Goal: Task Accomplishment & Management: Manage account settings

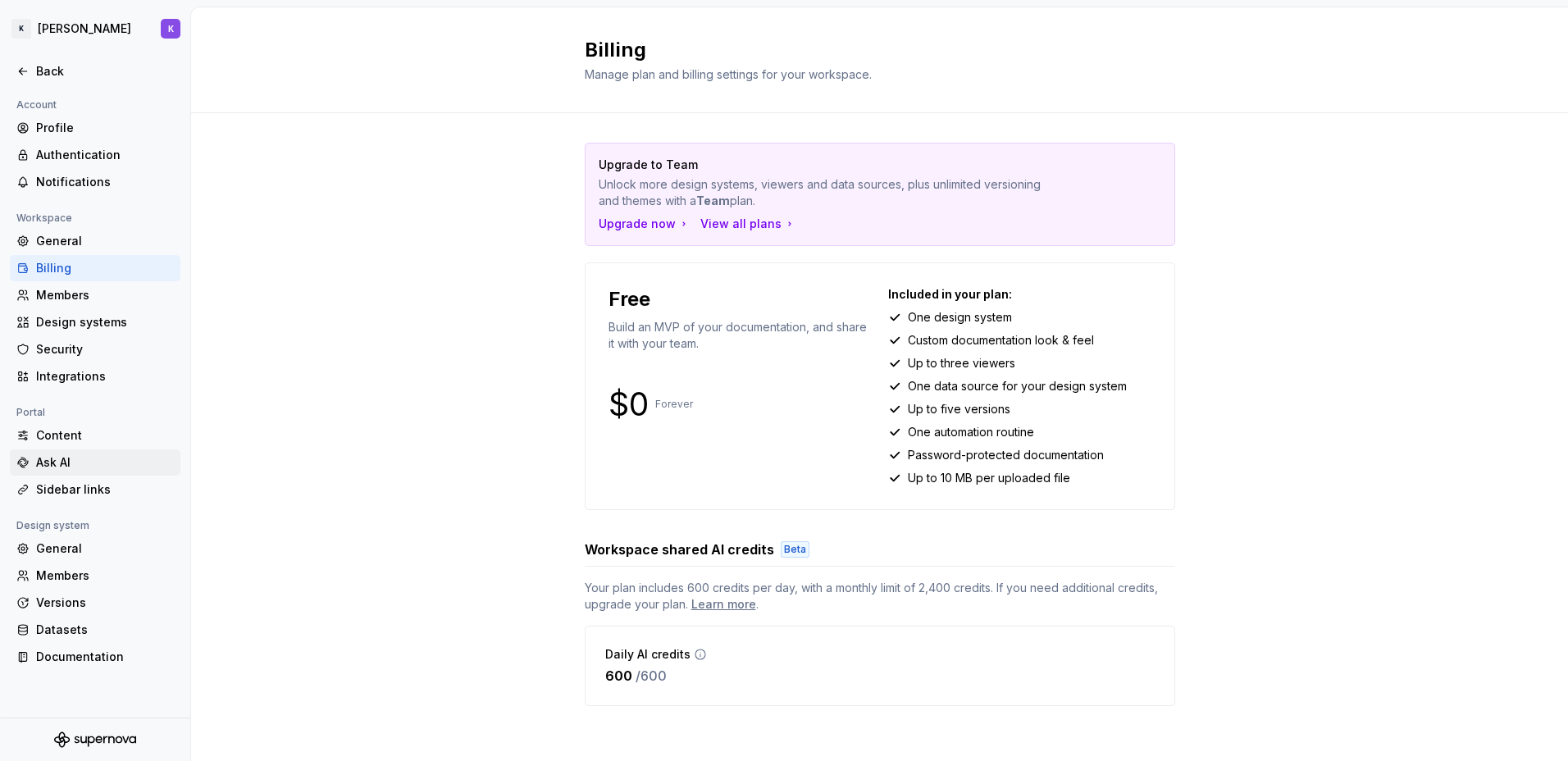
click at [94, 471] on div "Ask AI" at bounding box center [96, 462] width 171 height 26
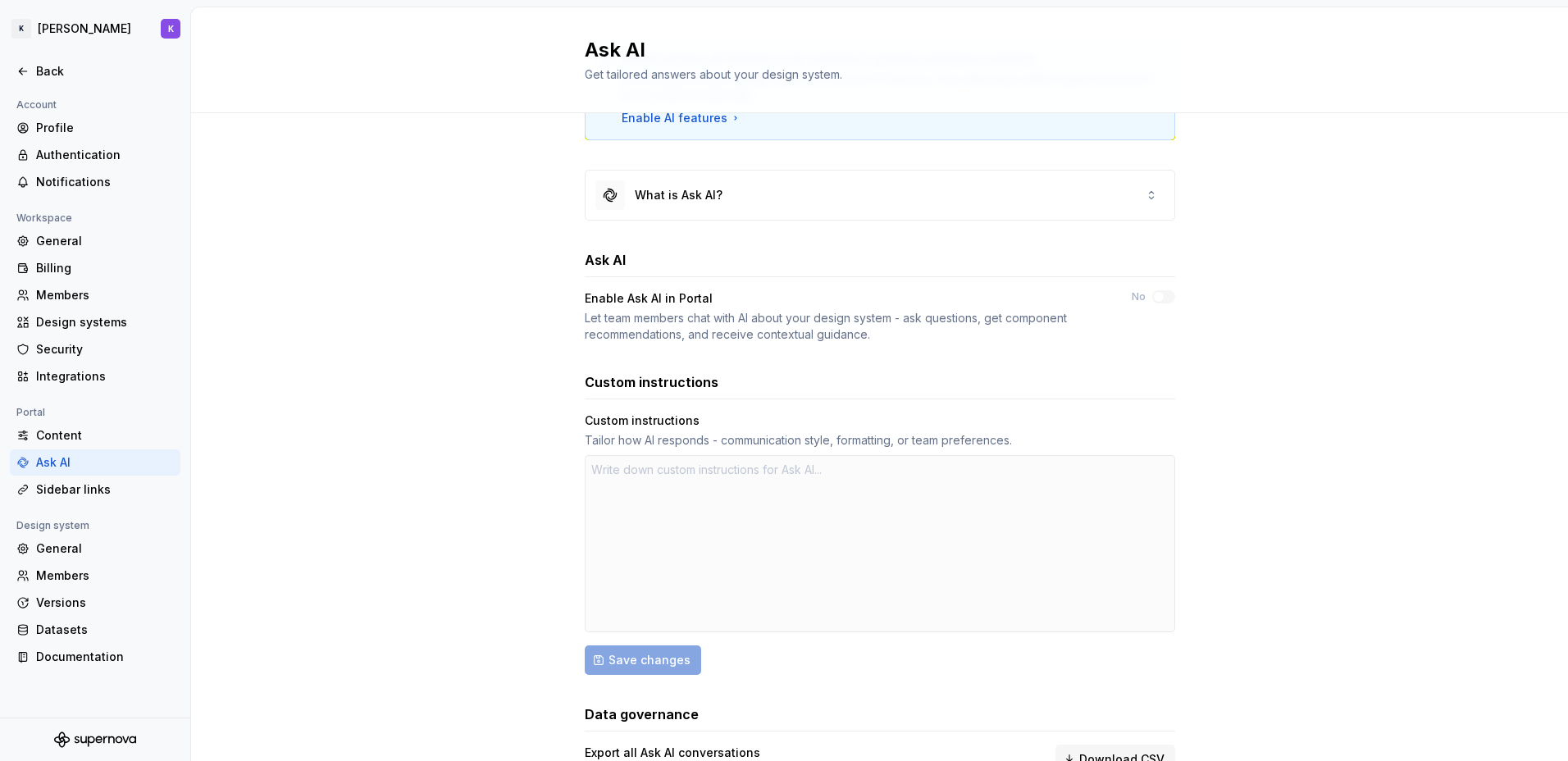
scroll to position [188, 0]
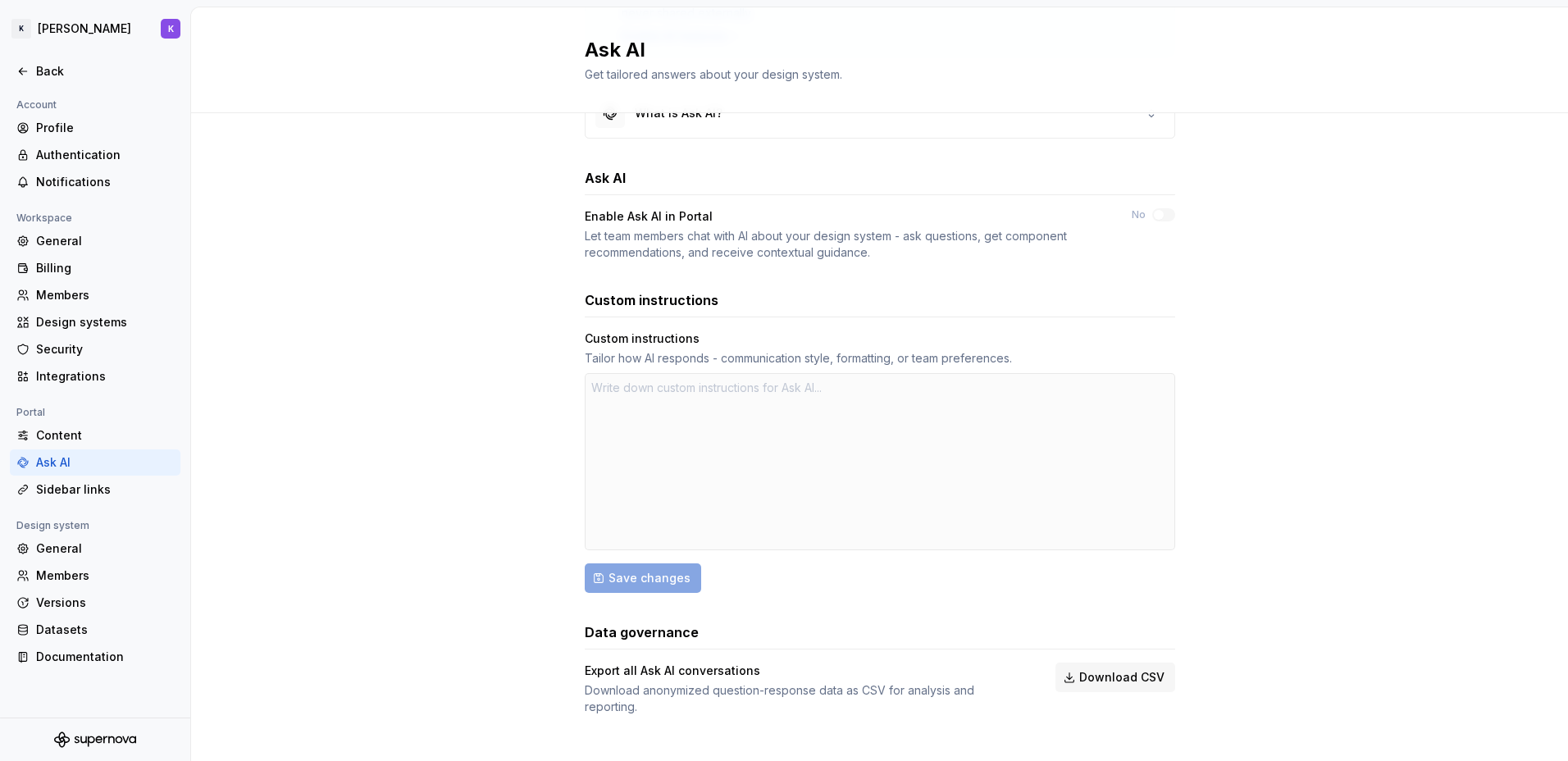
click at [648, 397] on div at bounding box center [880, 461] width 590 height 177
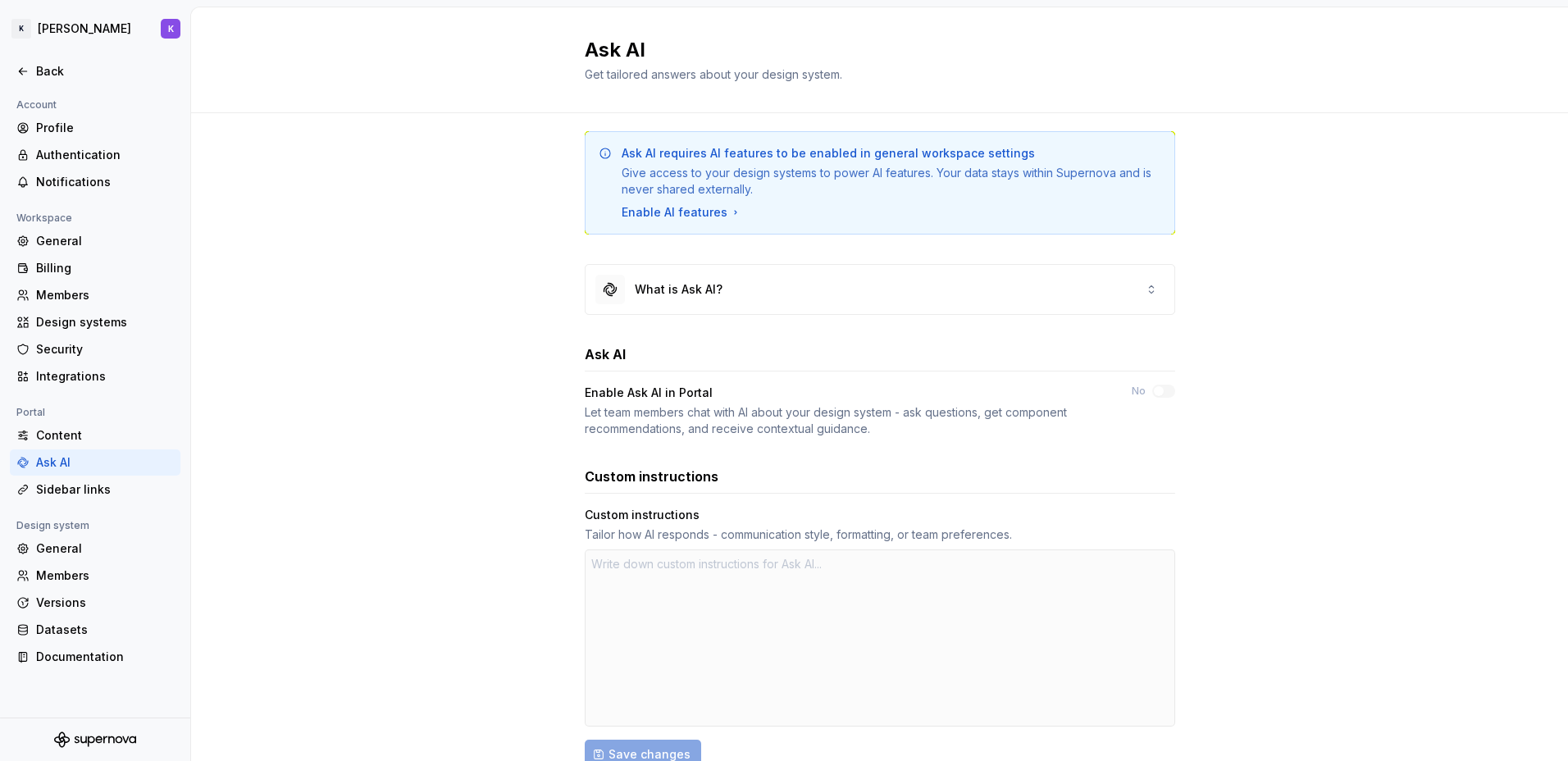
scroll to position [0, 0]
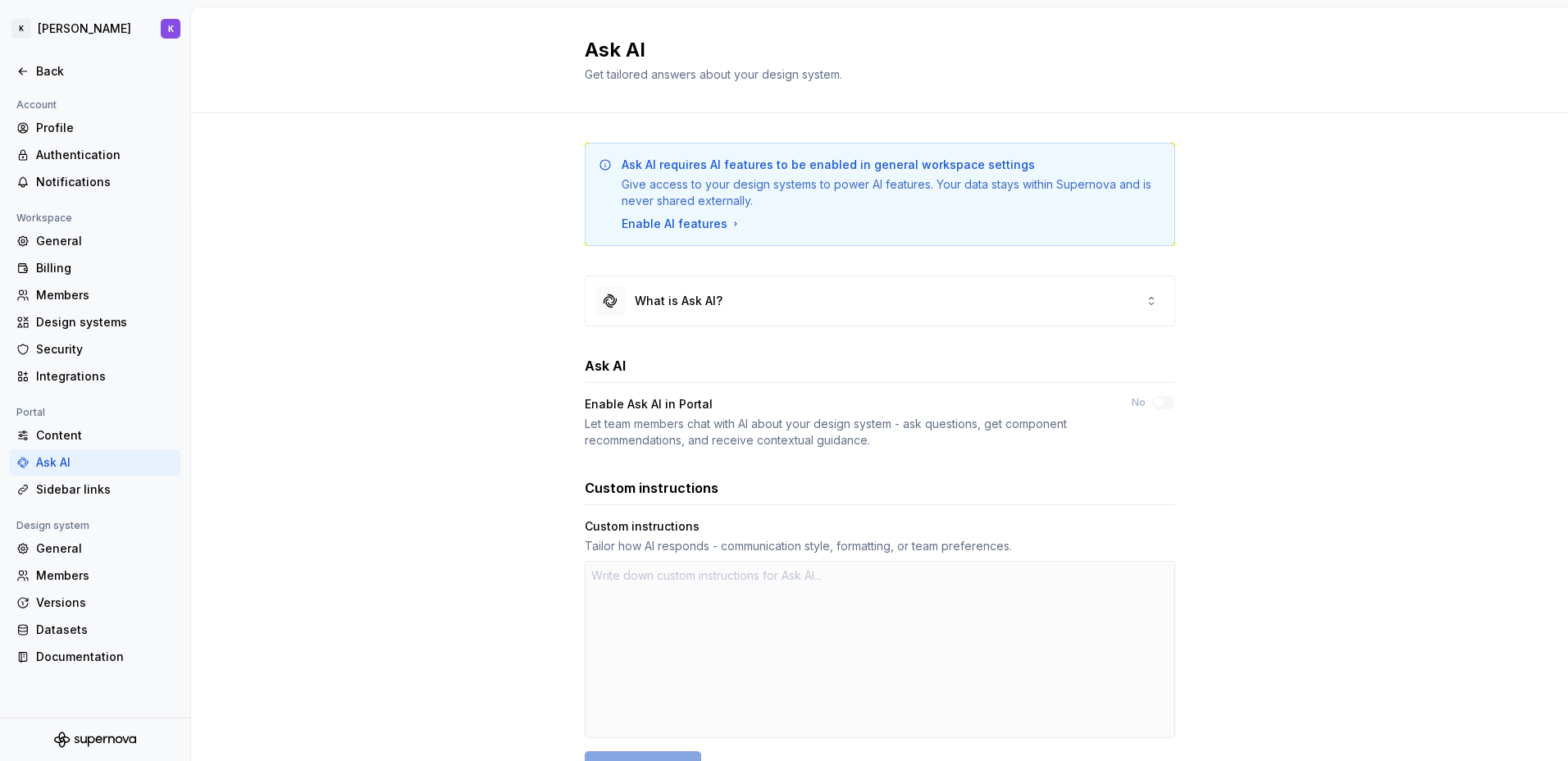
click at [1150, 413] on div "Enable Ask AI in Portal Let team members chat with AI about your design system …" at bounding box center [880, 422] width 590 height 52
click at [731, 296] on div "What is Ask AI?" at bounding box center [881, 301] width 589 height 50
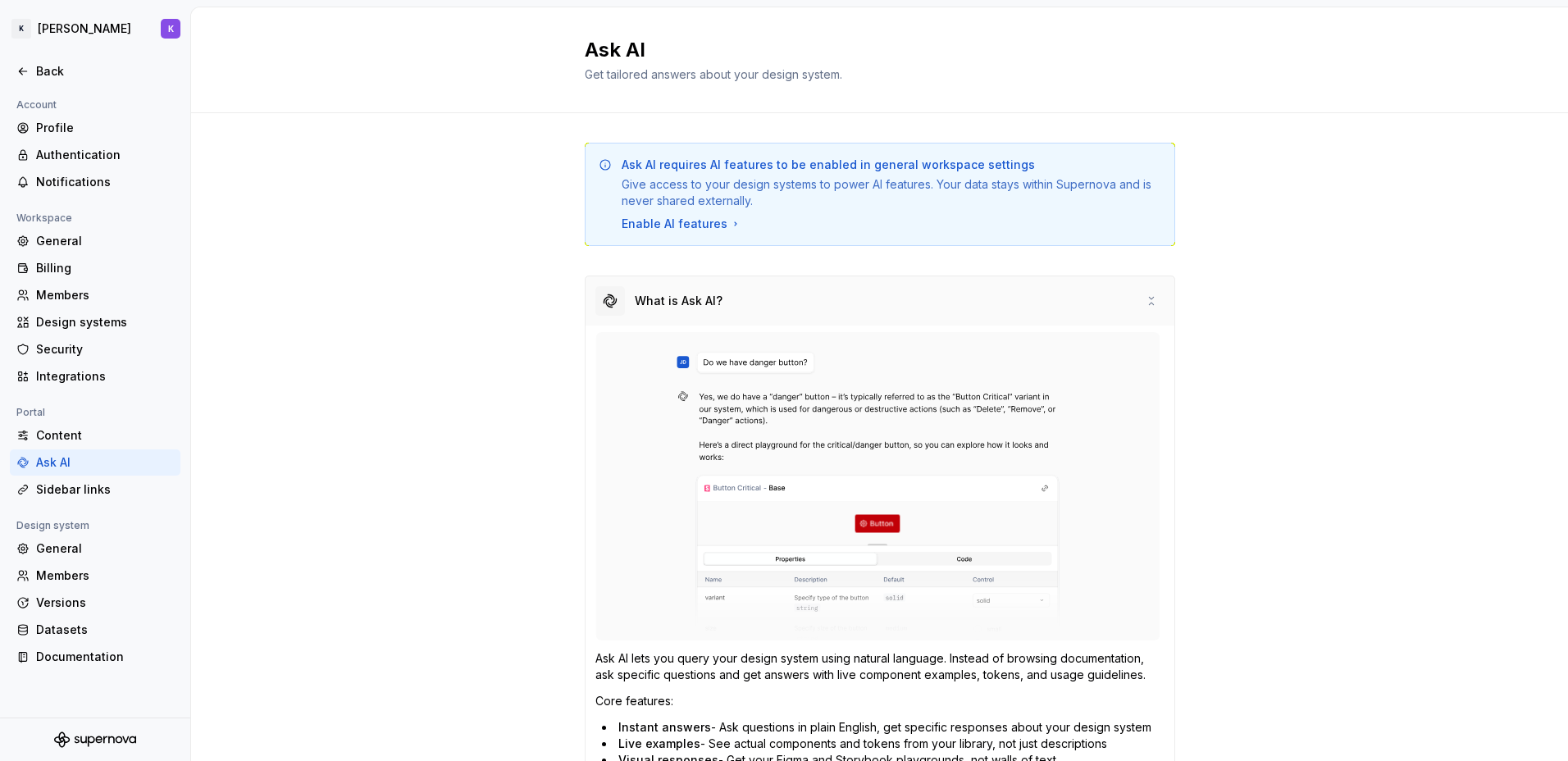
click at [715, 323] on div "What is Ask AI?" at bounding box center [881, 301] width 589 height 50
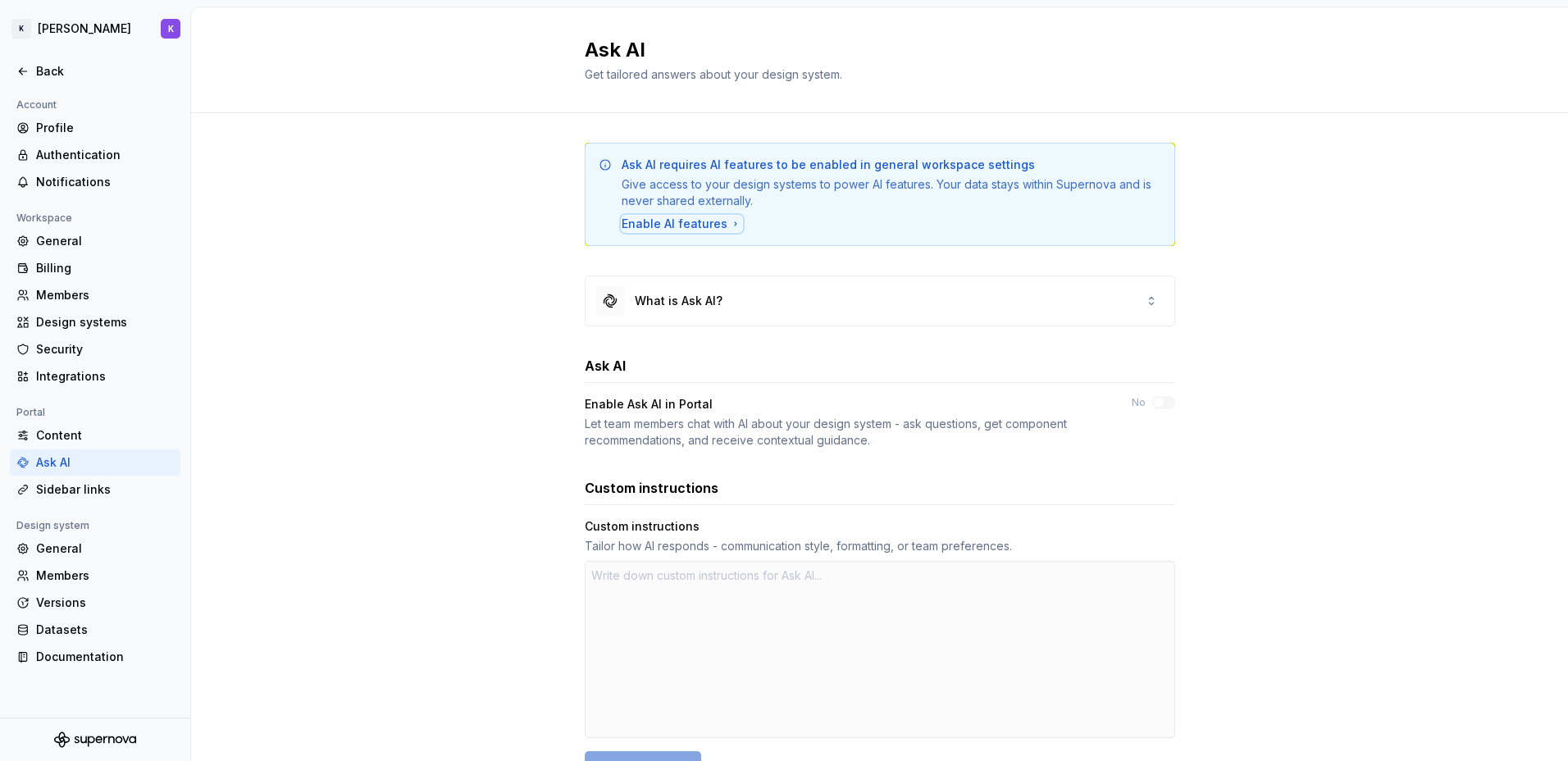
click at [691, 225] on div "Enable AI features" at bounding box center [682, 224] width 120 height 16
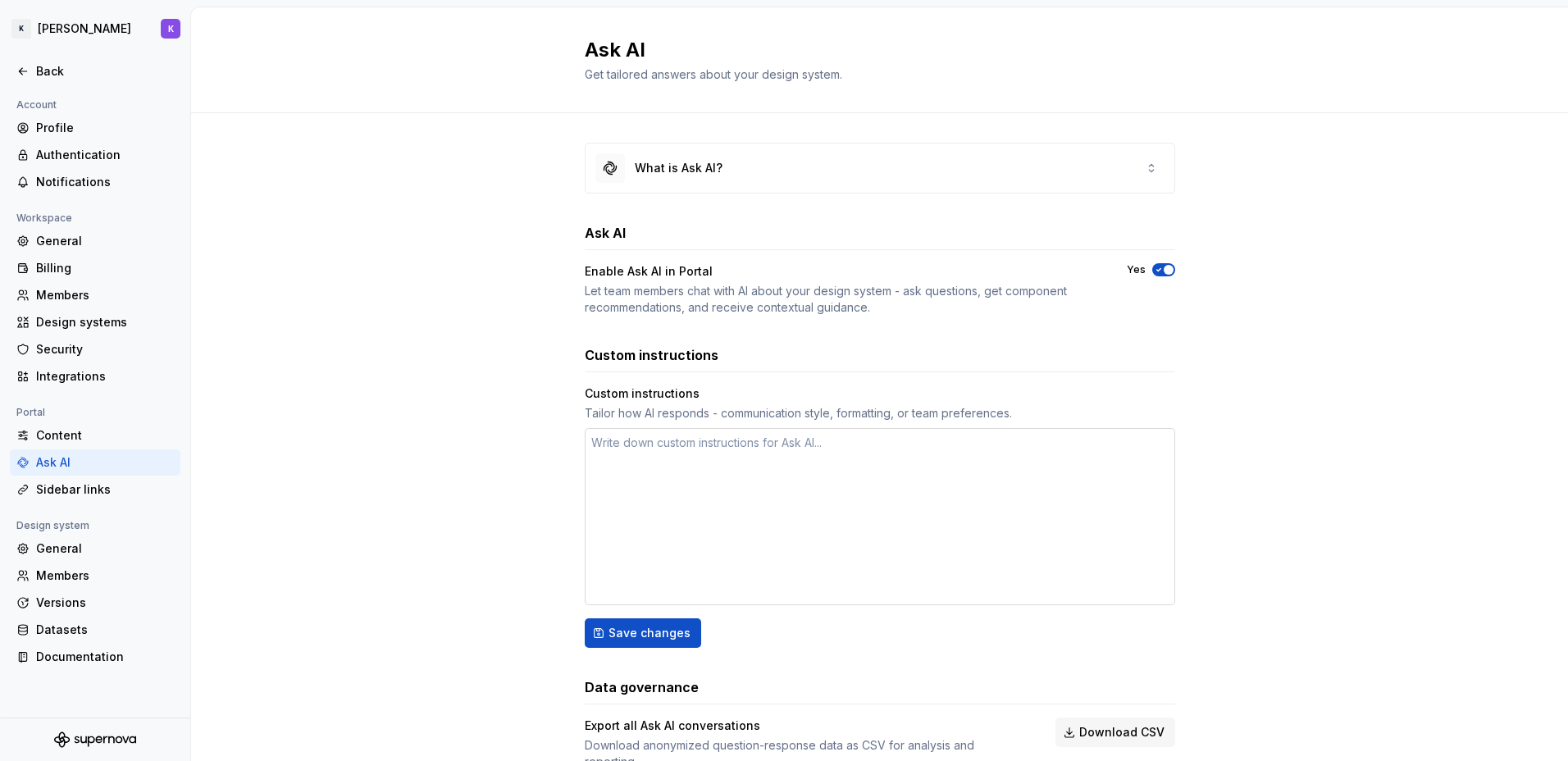
click at [896, 457] on textarea at bounding box center [880, 516] width 590 height 177
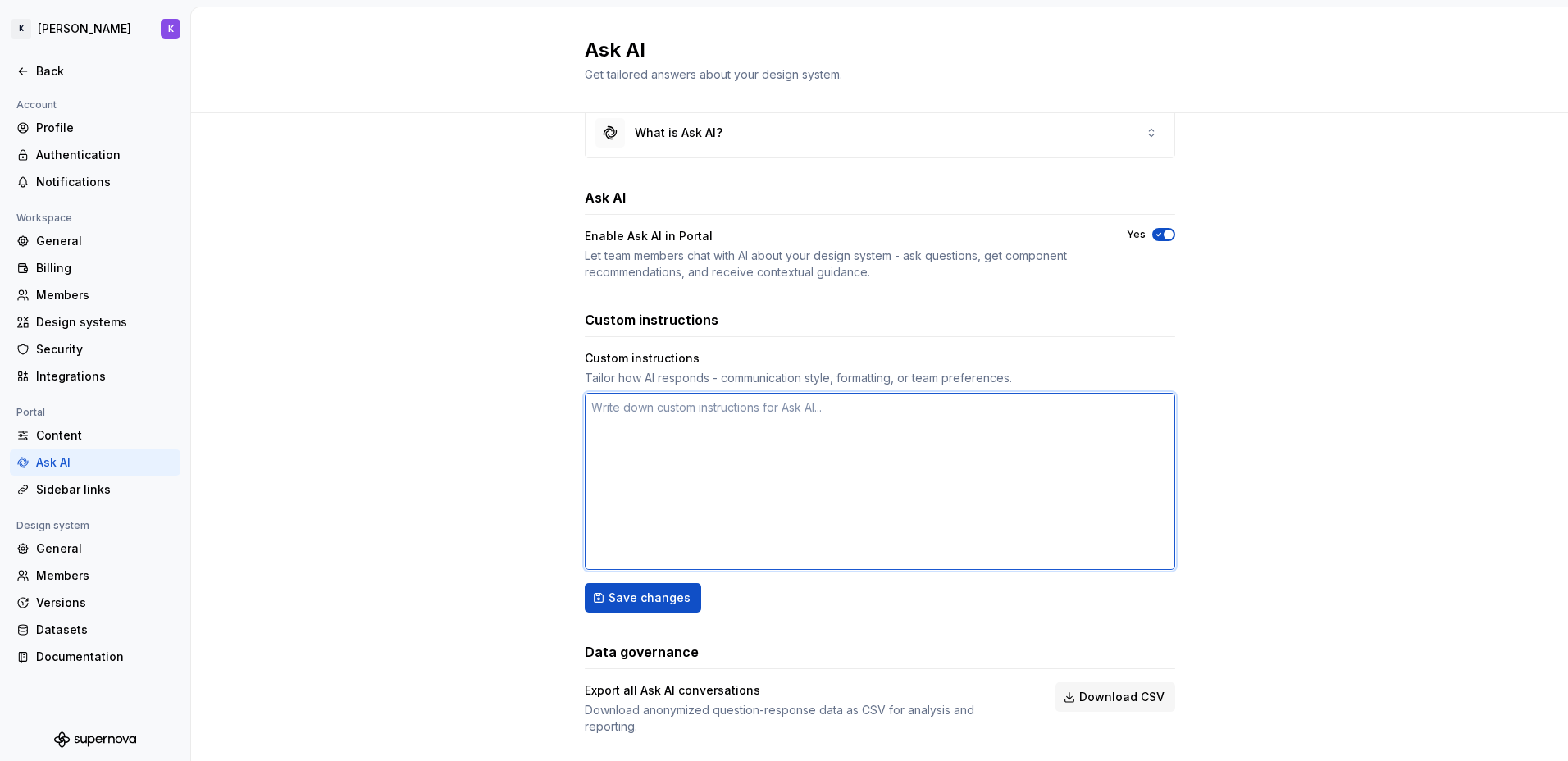
scroll to position [55, 0]
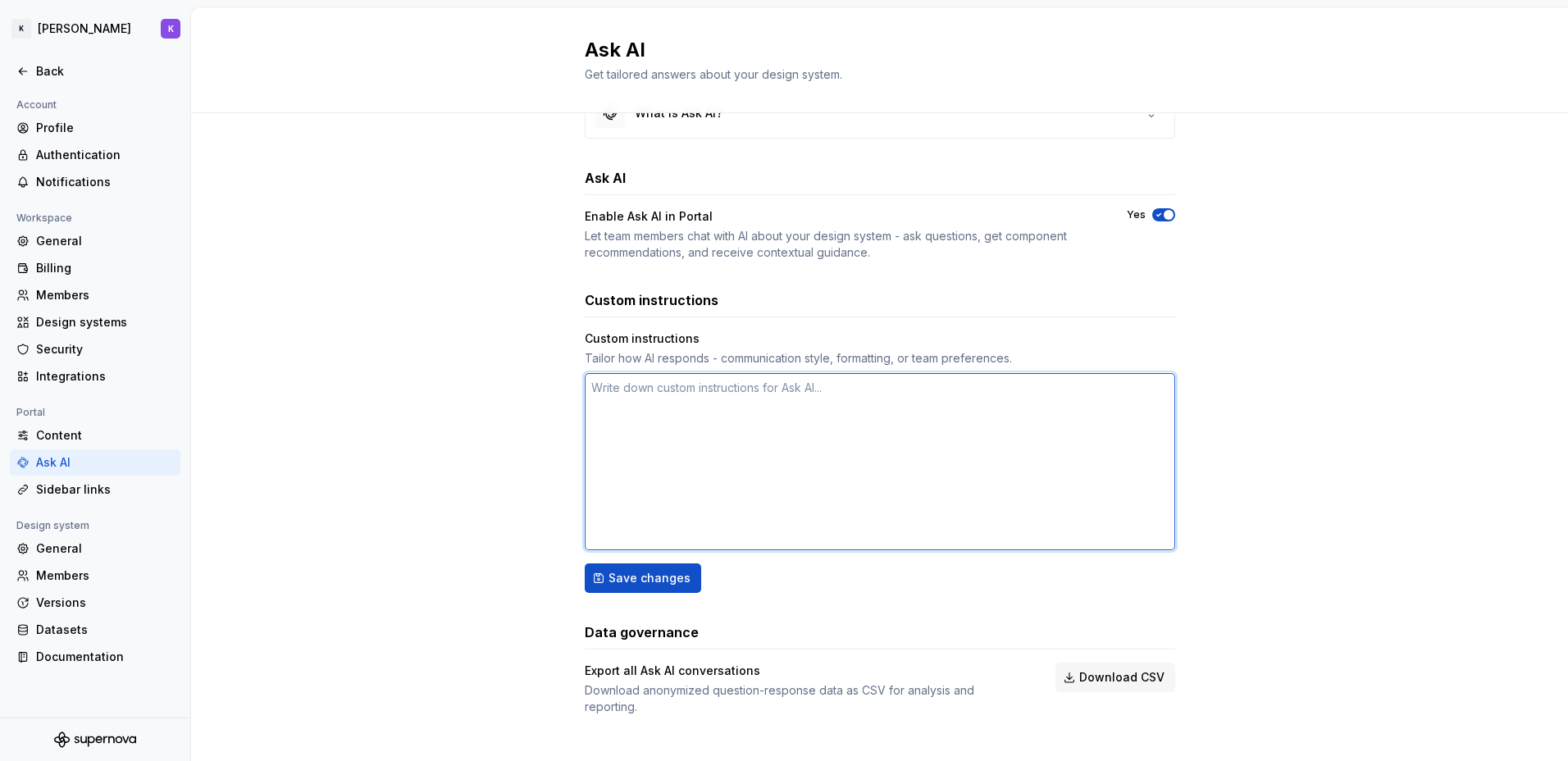
type textarea "*"
type textarea "R"
type textarea "*"
type textarea "Re"
type textarea "*"
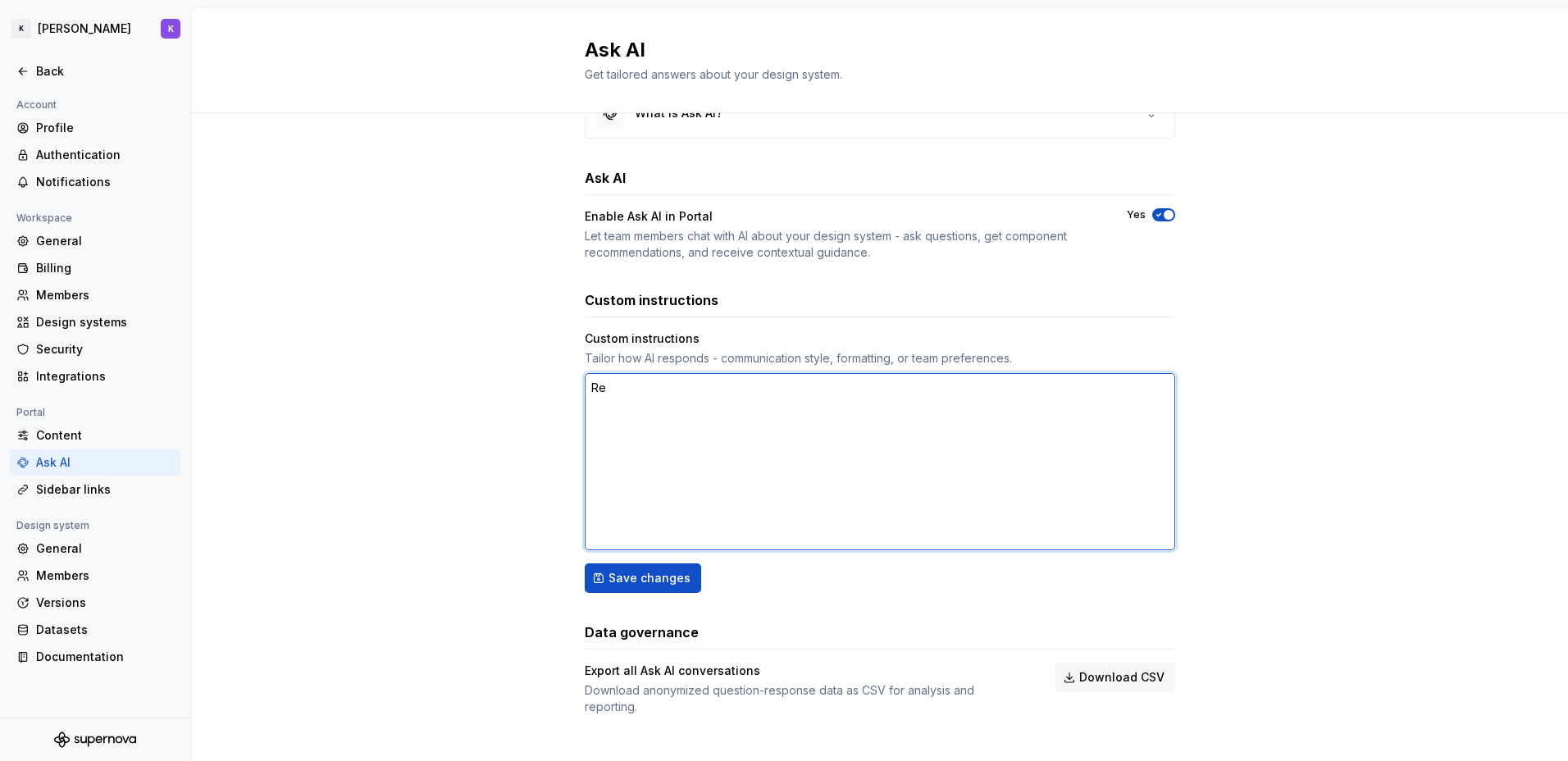
type textarea "Rev"
type textarea "*"
type textarea "Revi"
type textarea "*"
type textarea "Revie"
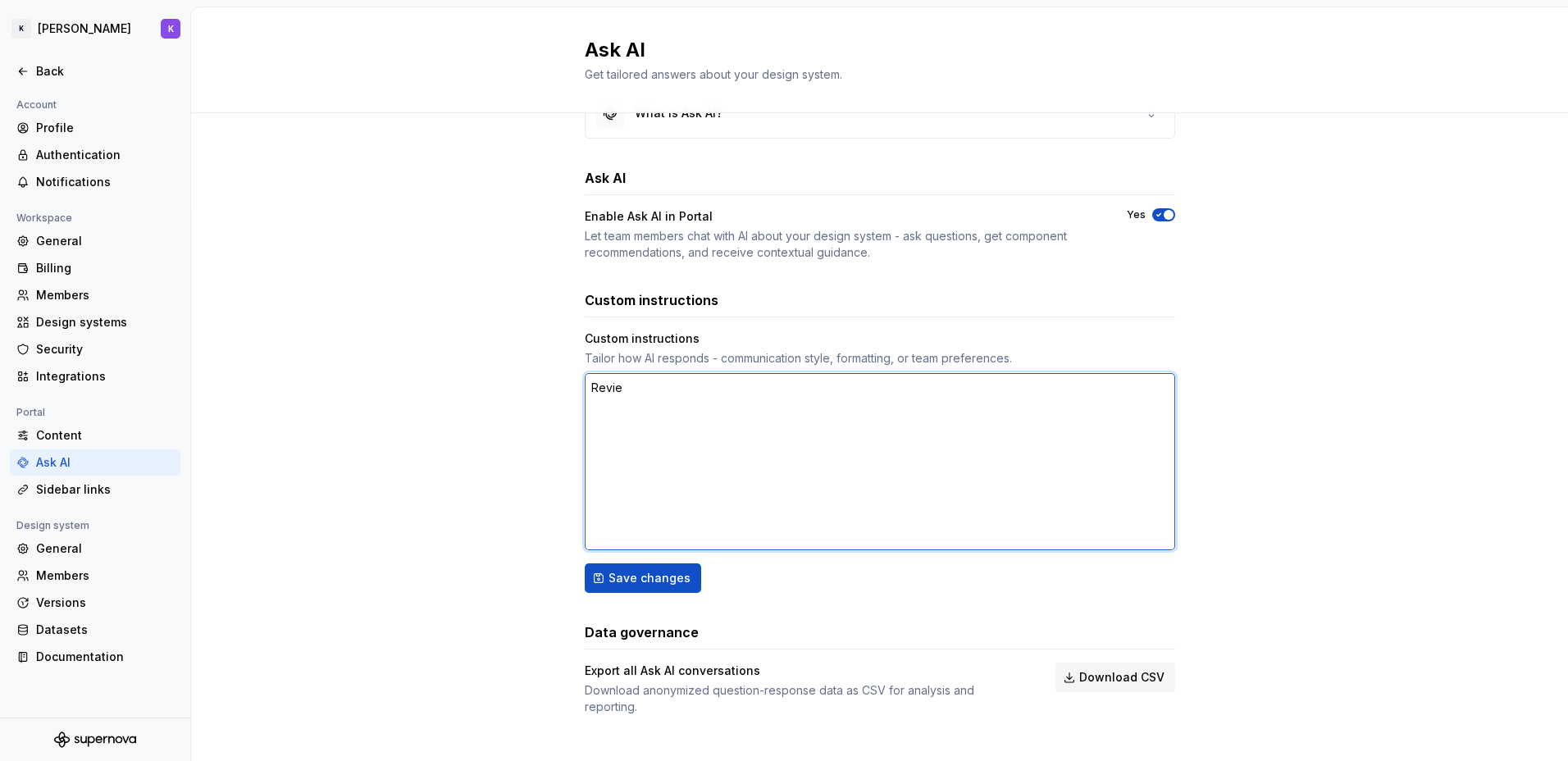
type textarea "*"
type textarea "Review"
type textarea "*"
type textarea "Review"
type textarea "*"
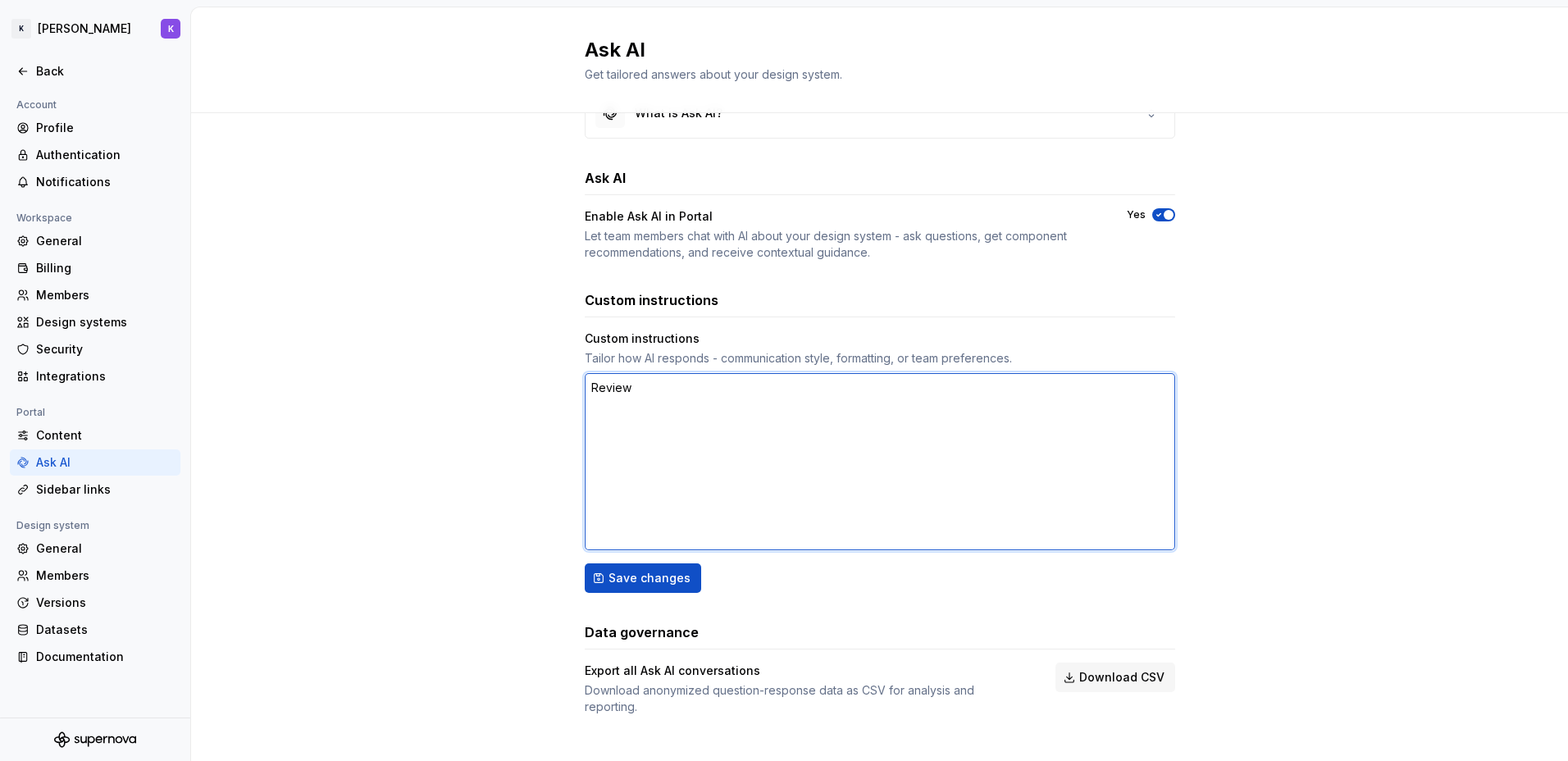
type textarea "Review c"
type textarea "*"
type textarea "Review củ"
type textarea "*"
type textarea "Review cur"
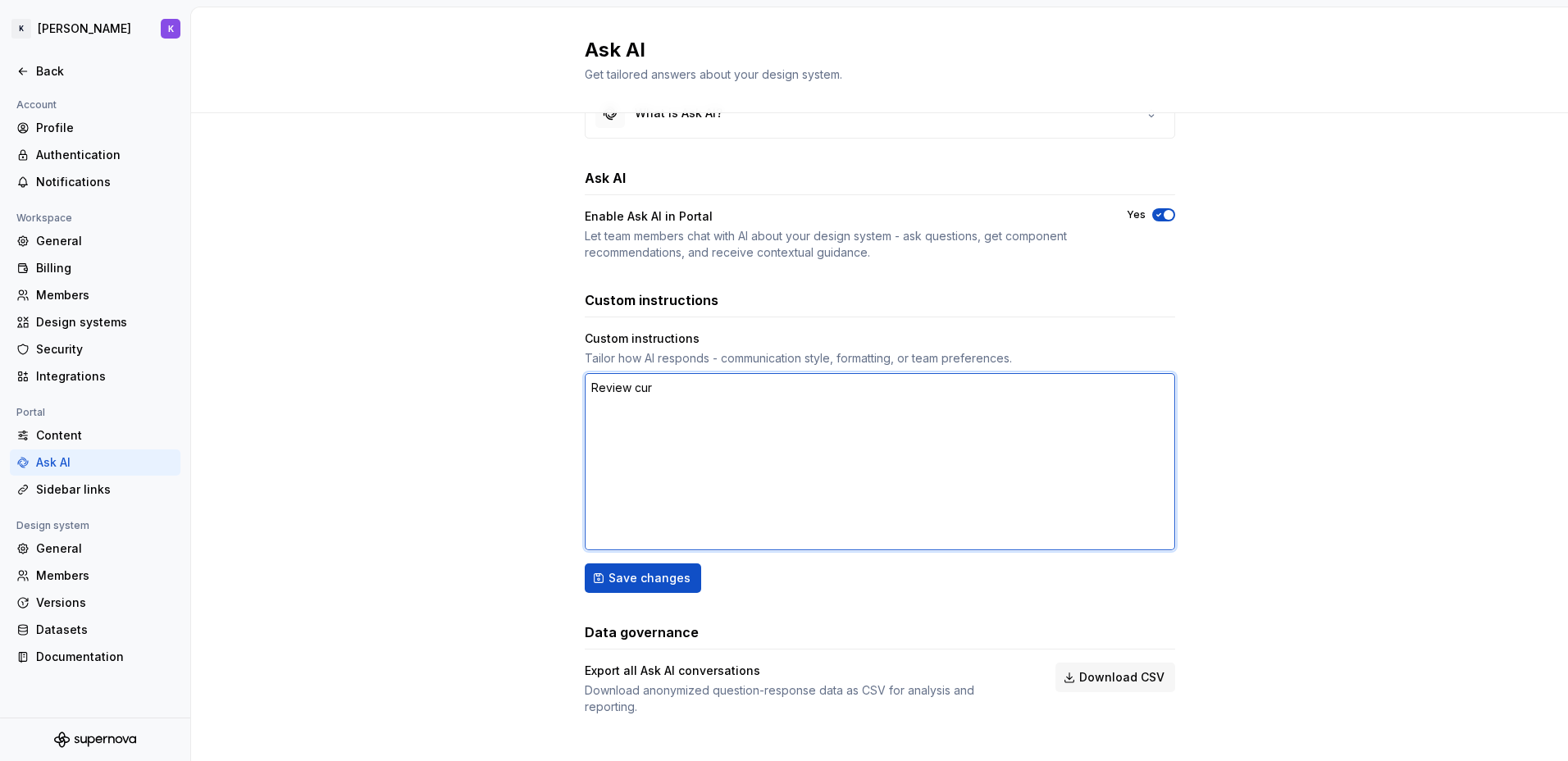
type textarea "*"
type textarea "Review curr"
type textarea "*"
type textarea "Review curre"
type textarea "*"
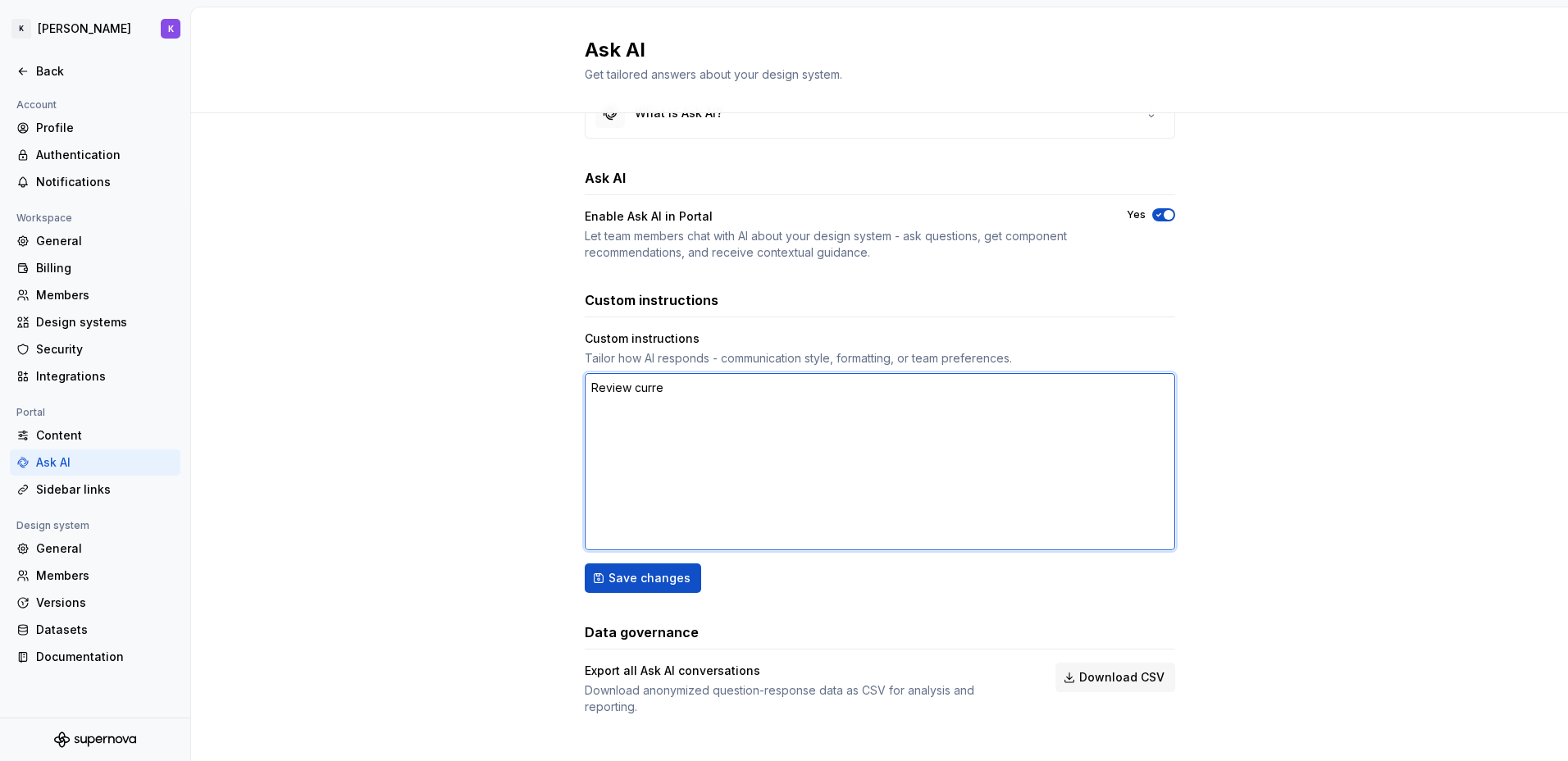
type textarea "Review curren"
type textarea "*"
type textarea "Review current"
type textarea "*"
type textarea "Review current"
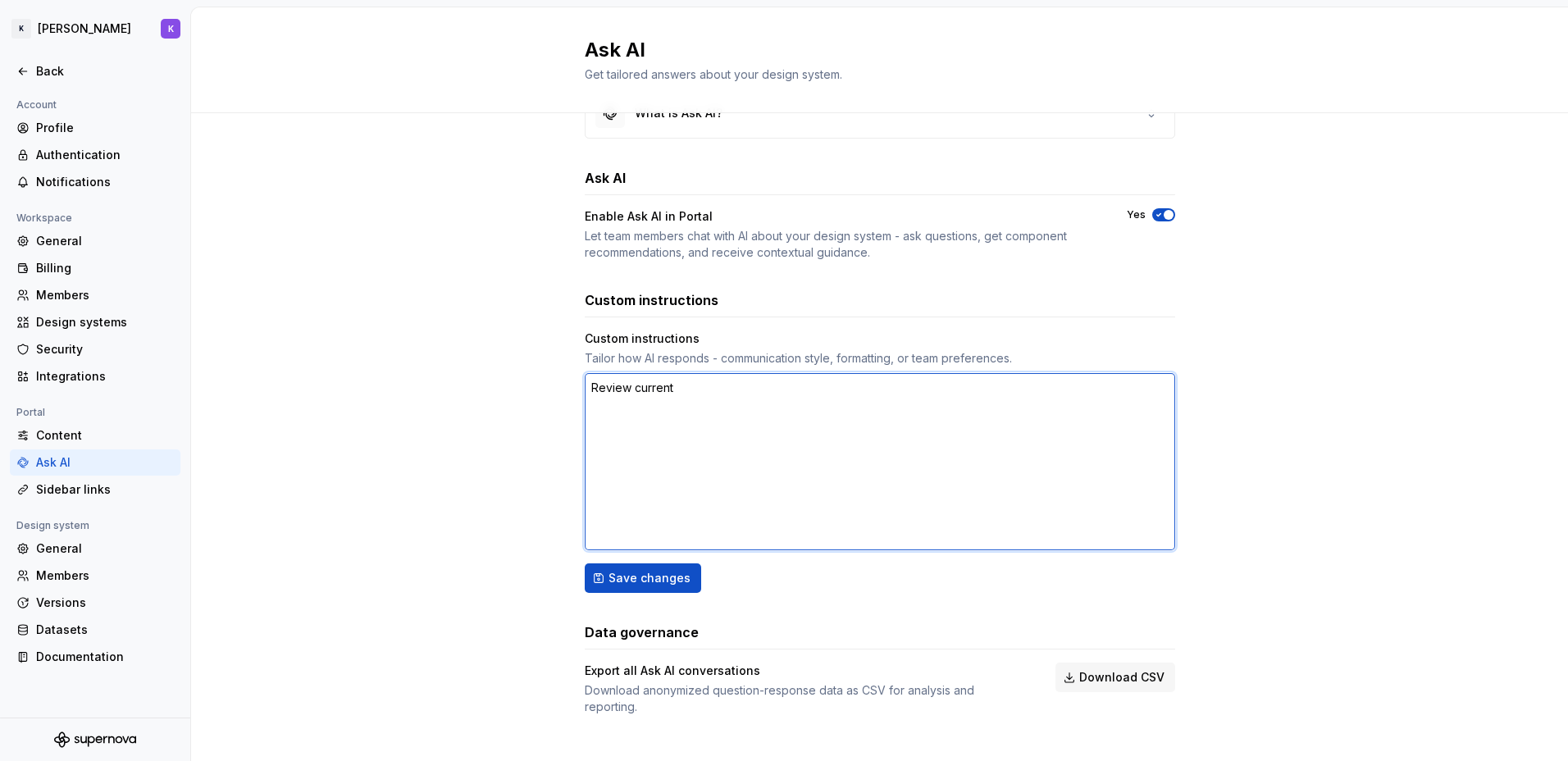
type textarea "*"
type textarea "Review current d"
type textarea "*"
type textarea "Review current dé"
type textarea "*"
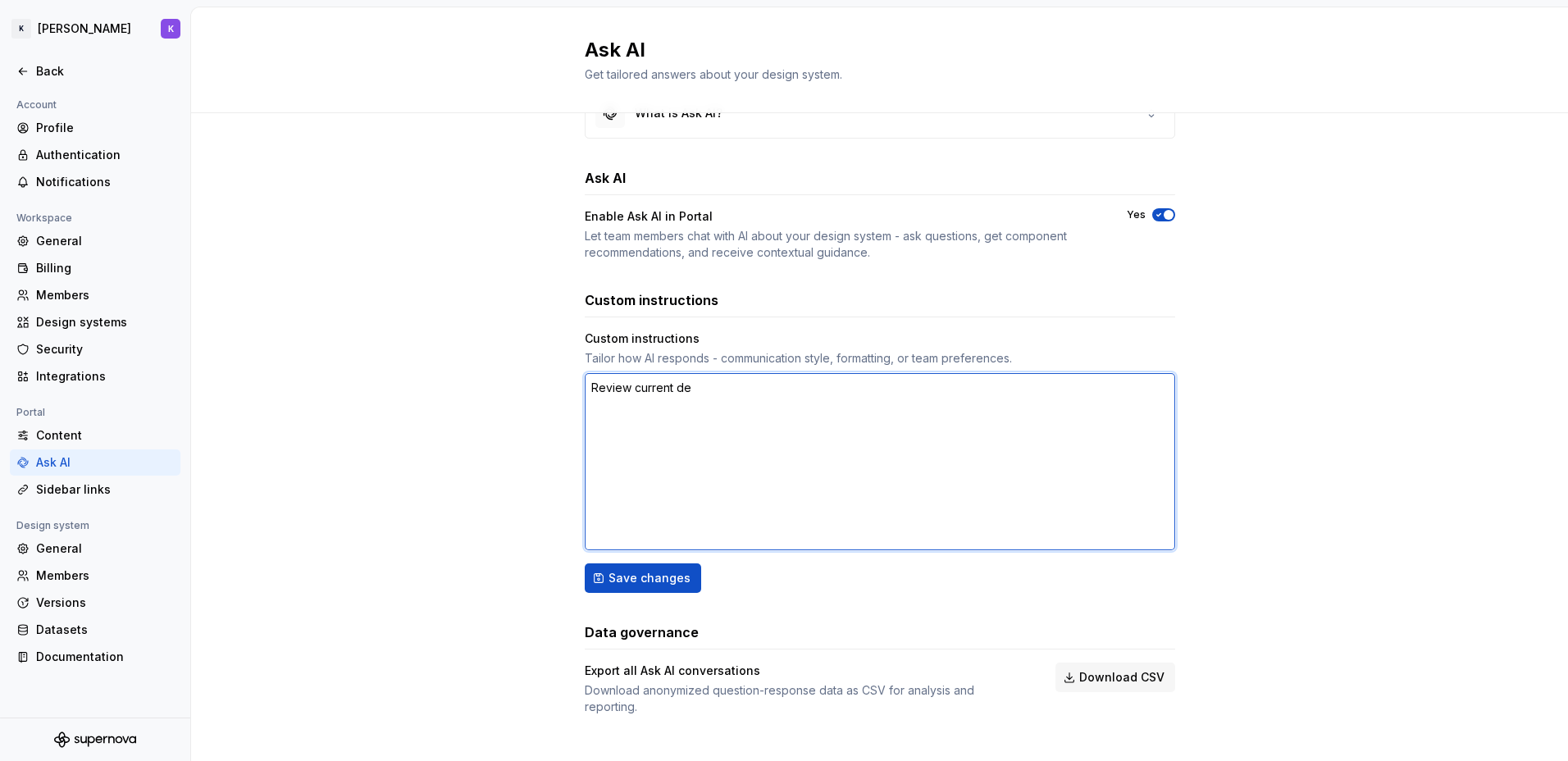
type textarea "Review current des"
type textarea "*"
type textarea "Review current desi"
type textarea "*"
type textarea "Review current desig"
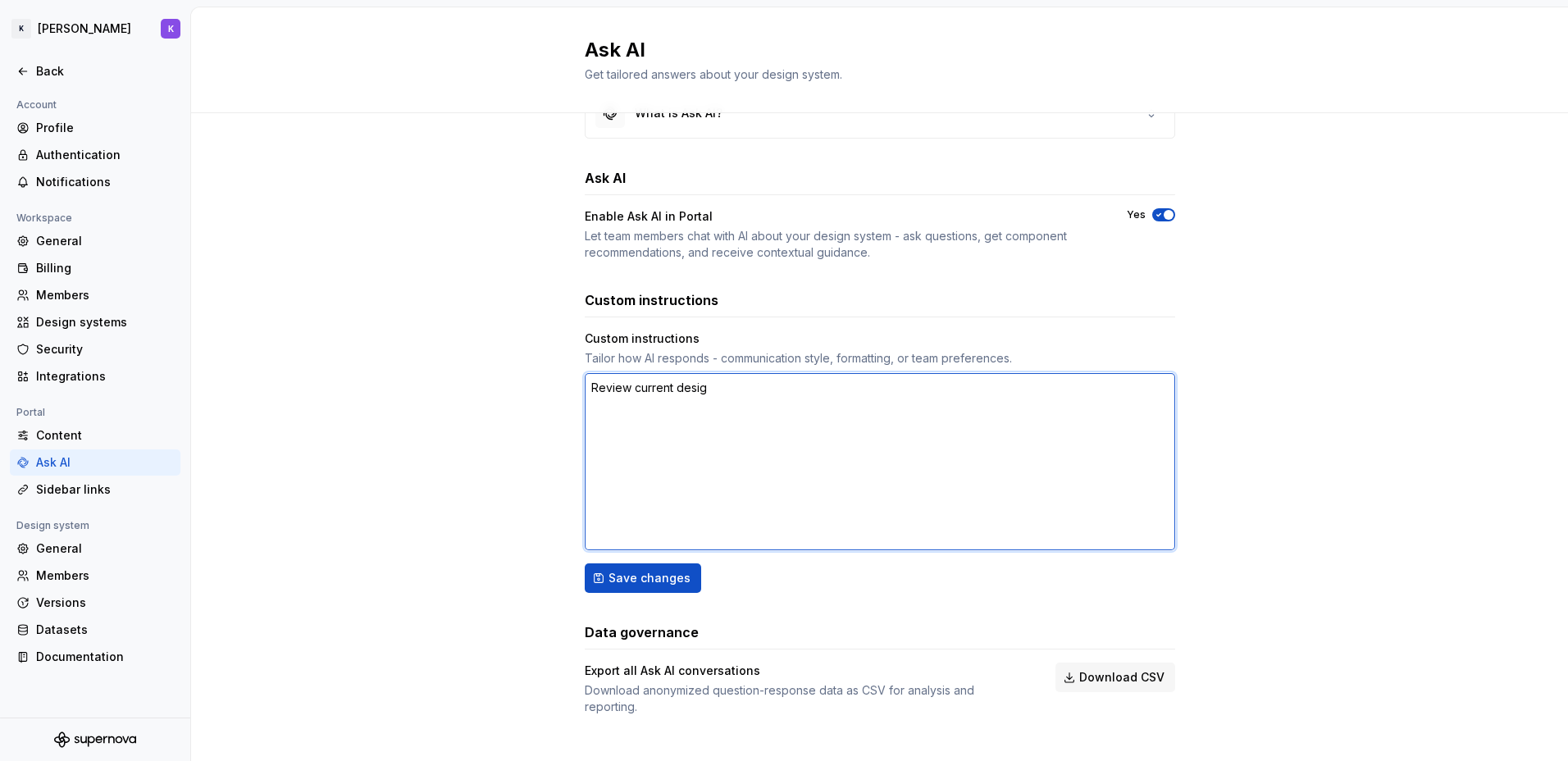
type textarea "*"
type textarea "Review current design"
type textarea "*"
type textarea "Review current design"
type textarea "*"
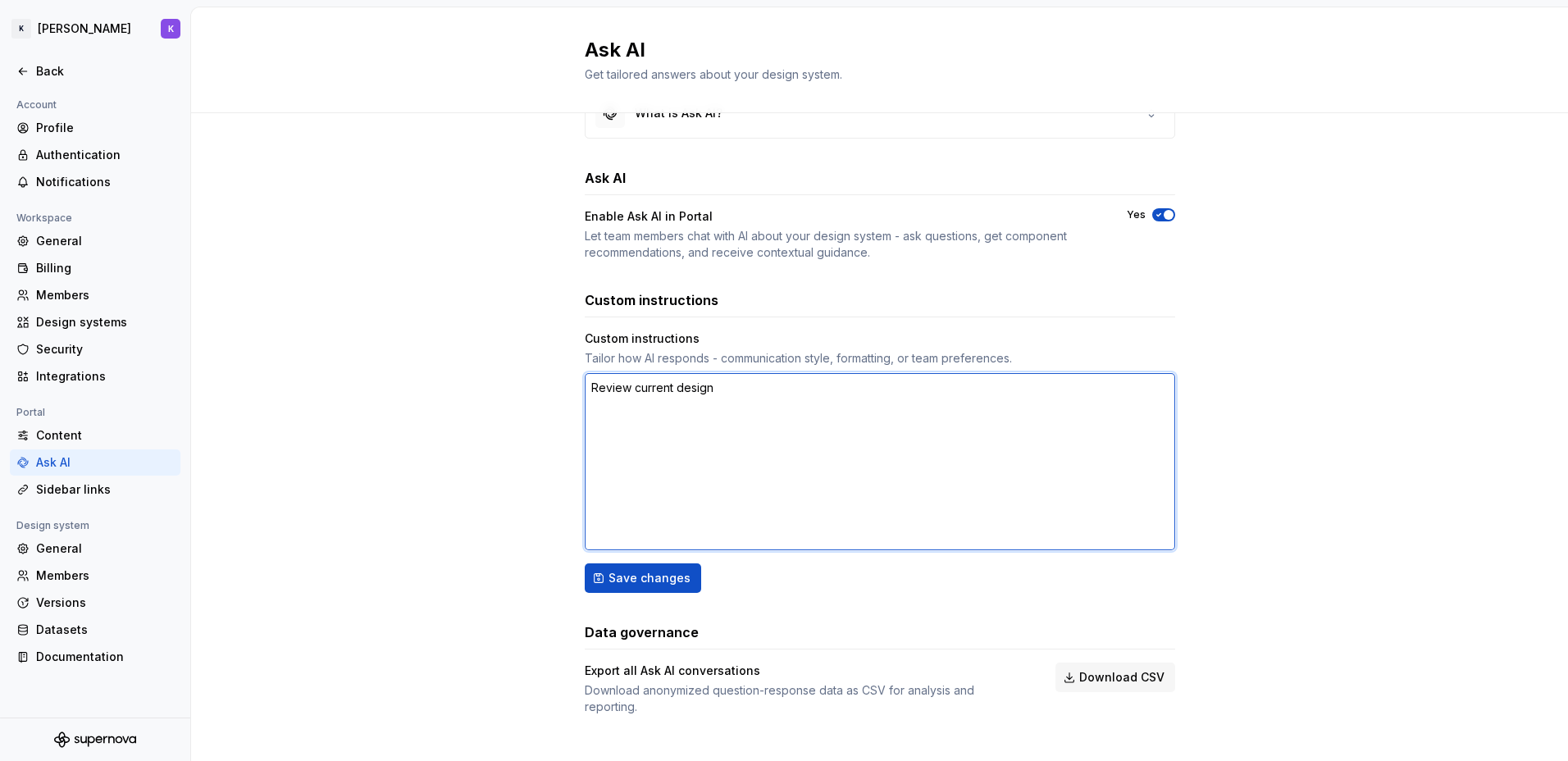
type textarea "Review current design c"
type textarea "*"
type textarea "Review current design co"
type textarea "*"
type textarea "Review current design com"
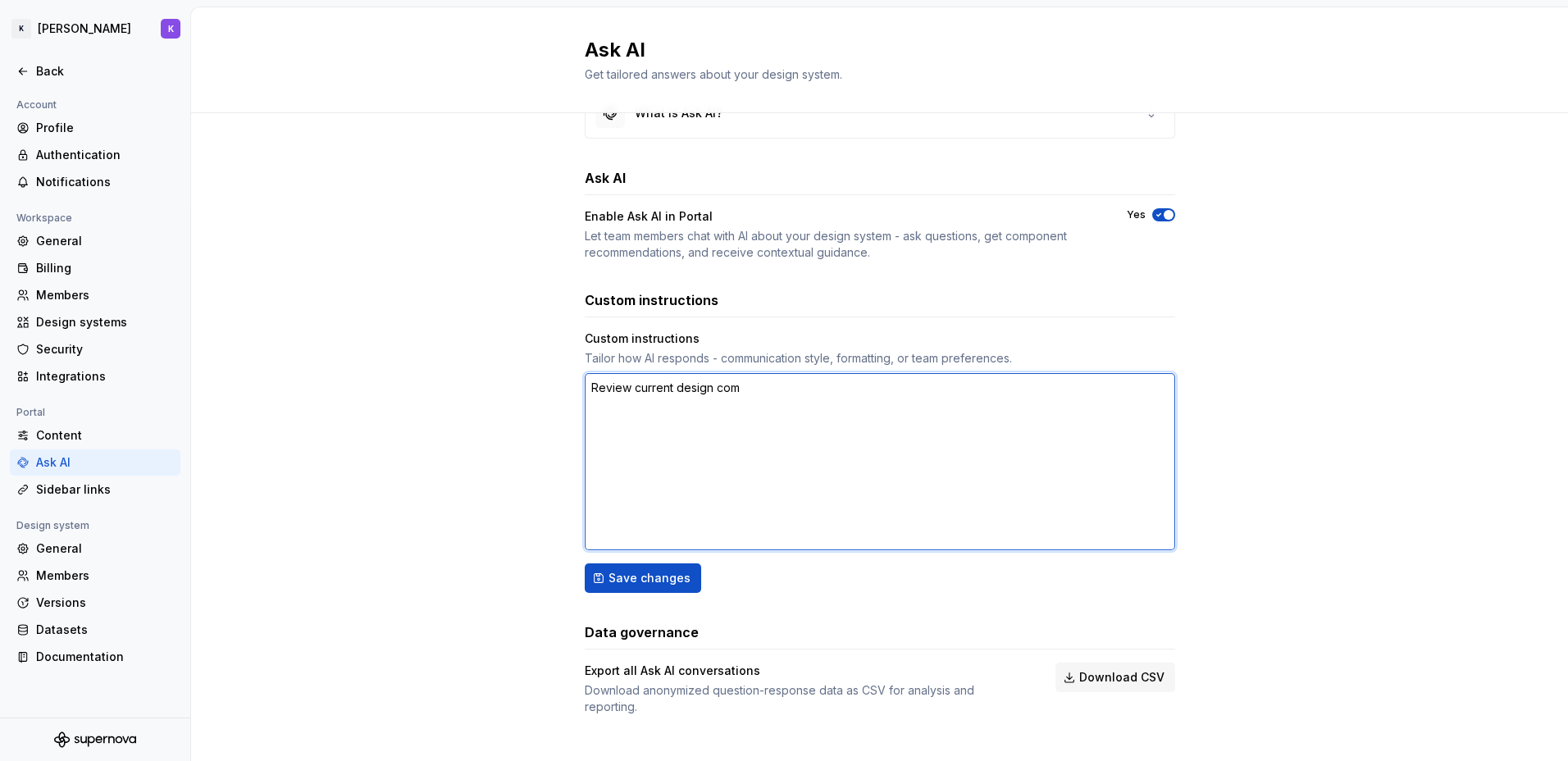
type textarea "*"
type textarea "Review current design comp"
type textarea "*"
type textarea "Review current design compo"
type textarea "*"
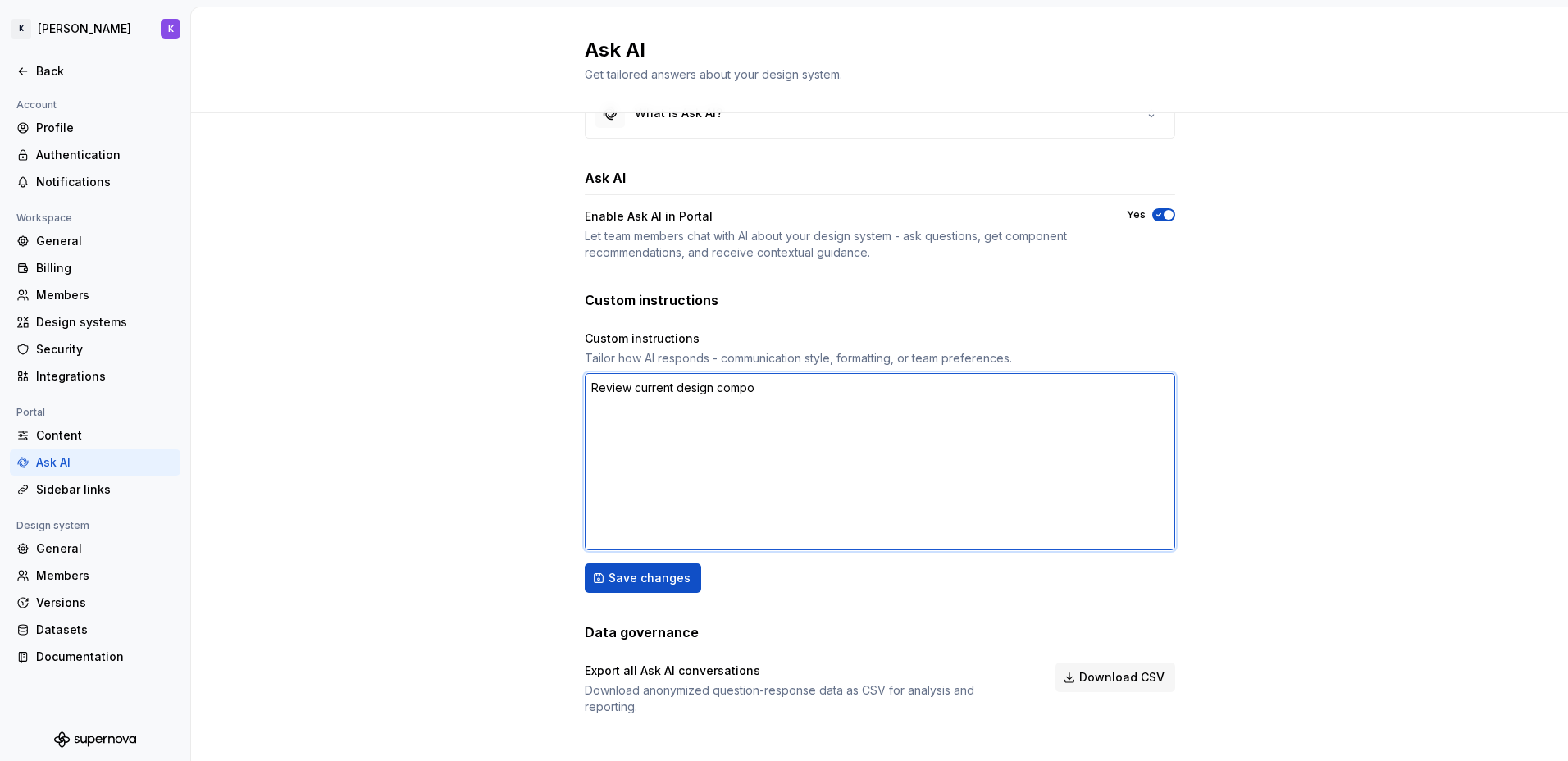
type textarea "Review current design compon"
type textarea "*"
type textarea "Review current design compone"
type textarea "*"
type textarea "Review current design componen"
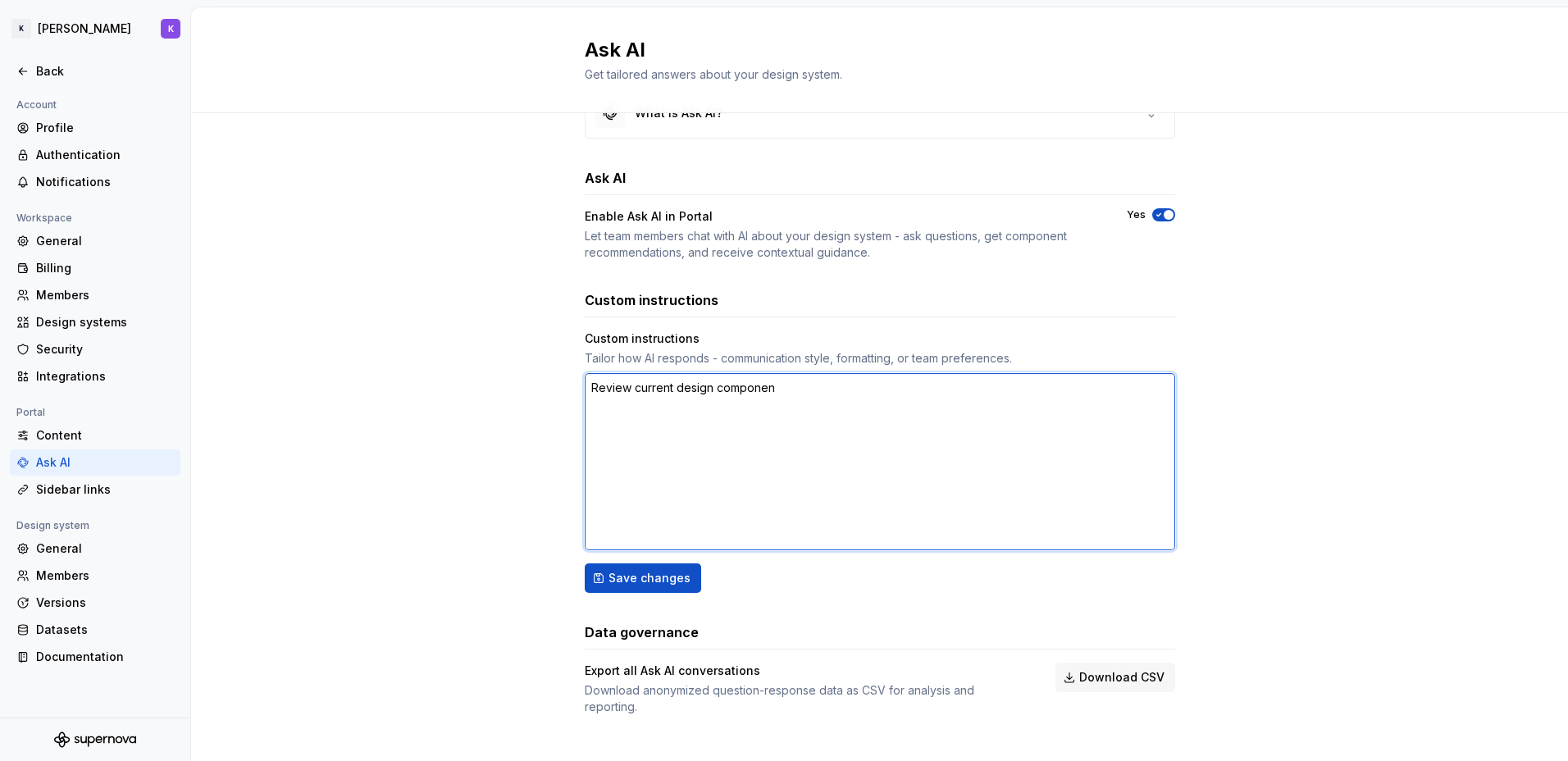
type textarea "*"
type textarea "Review current design component"
type textarea "*"
type textarea "Review current design component"
type textarea "*"
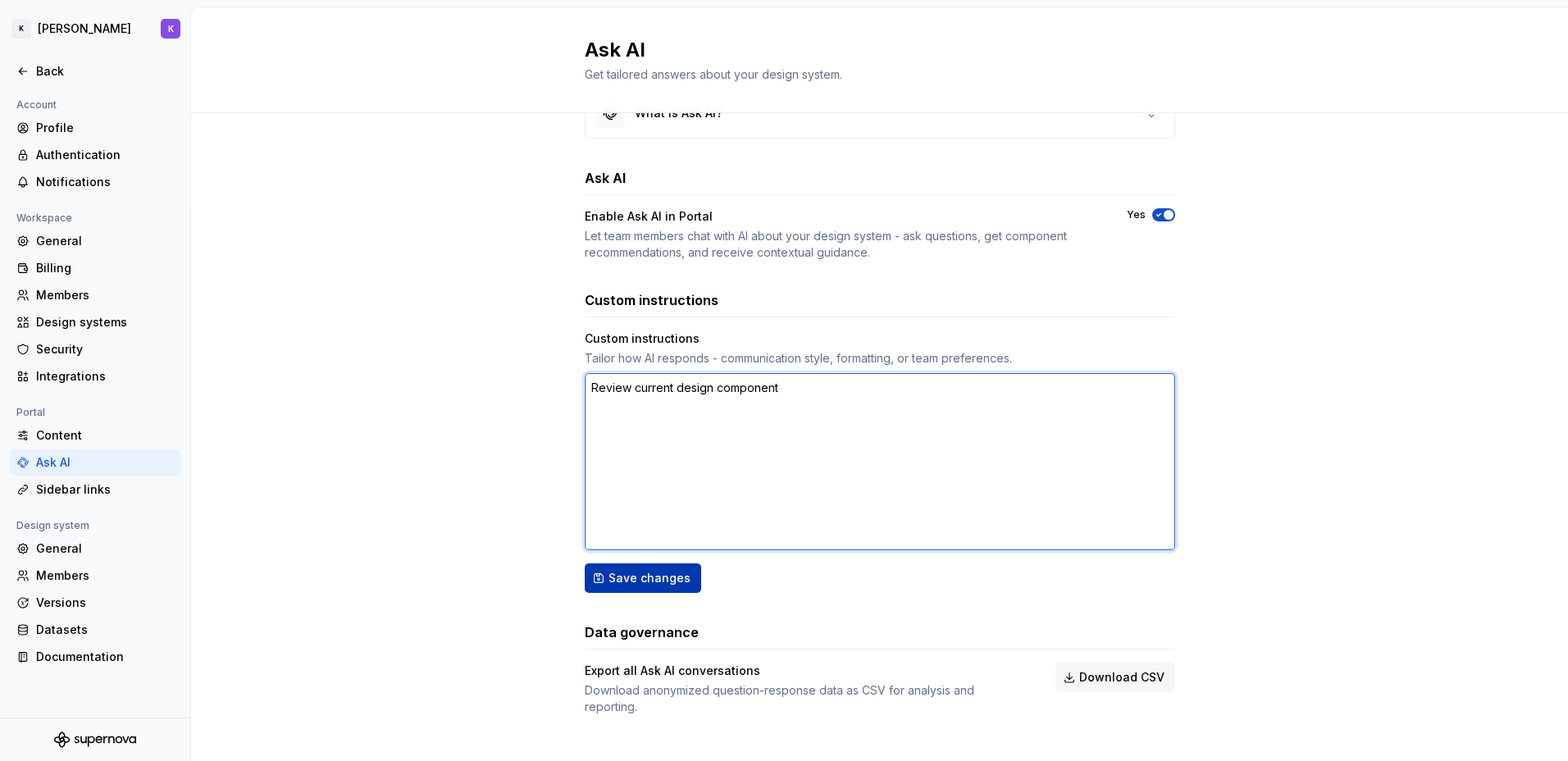
type textarea "Review current design component"
click at [664, 577] on span "Save changes" at bounding box center [650, 577] width 82 height 16
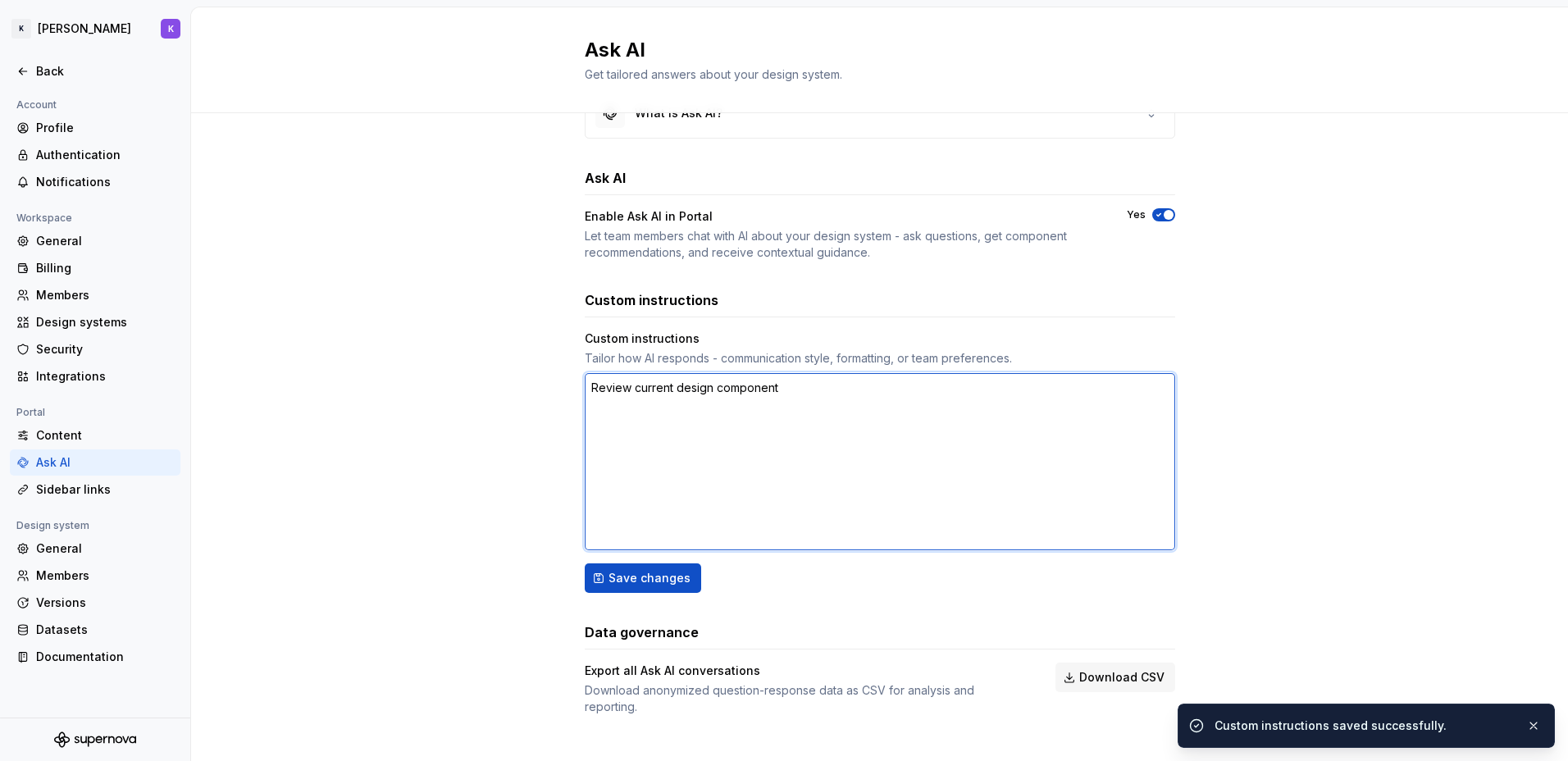
click at [802, 402] on textarea "Review current design component" at bounding box center [880, 461] width 590 height 177
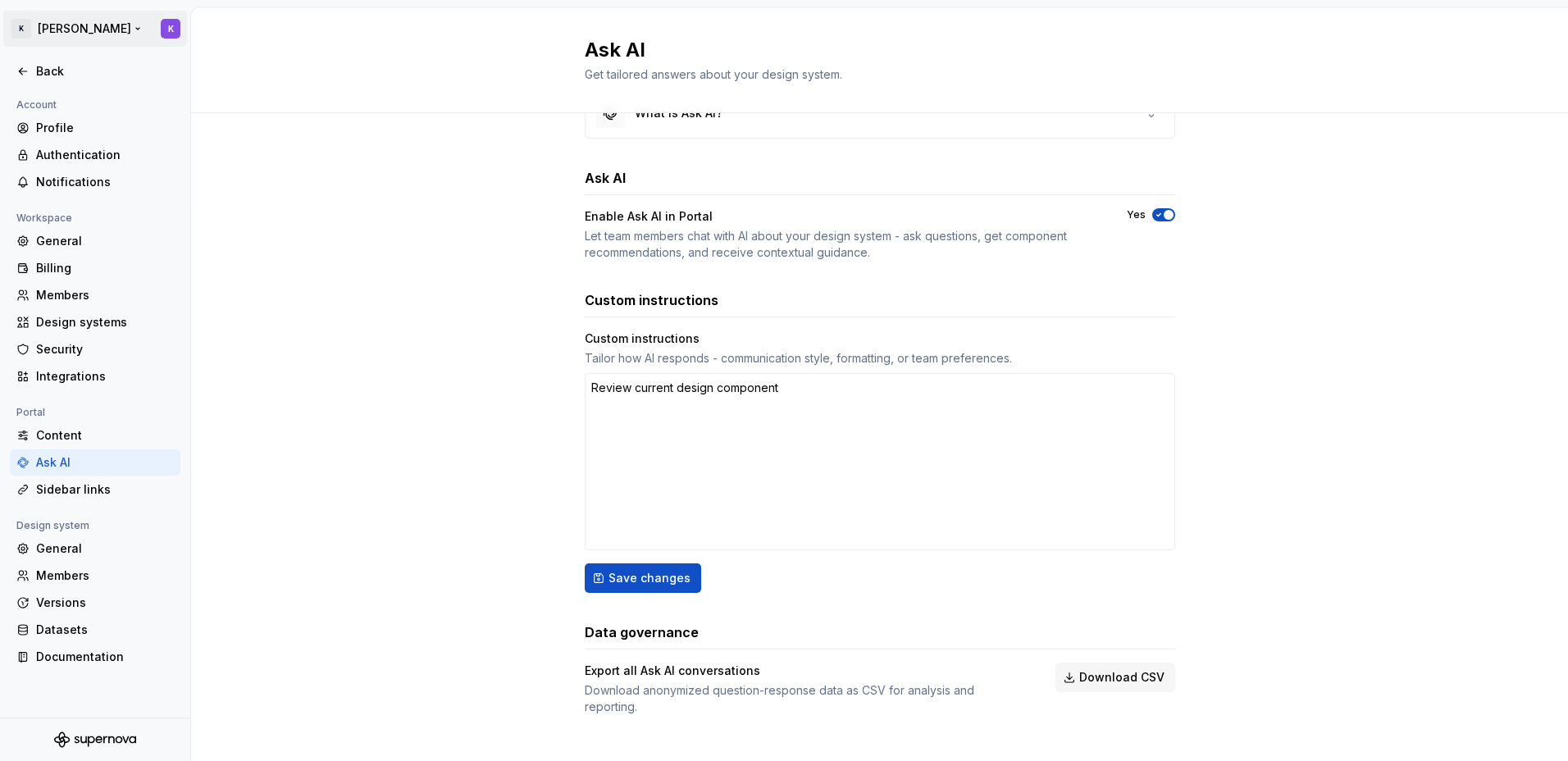
click at [169, 27] on html "[PERSON_NAME] K Back Account Profile Authentication Notifications Workspace Gen…" at bounding box center [784, 380] width 1568 height 761
click at [658, 581] on html "[PERSON_NAME] K Back Account Profile Authentication Notifications Workspace Gen…" at bounding box center [784, 380] width 1568 height 761
click at [658, 581] on span "Save changes" at bounding box center [650, 577] width 82 height 16
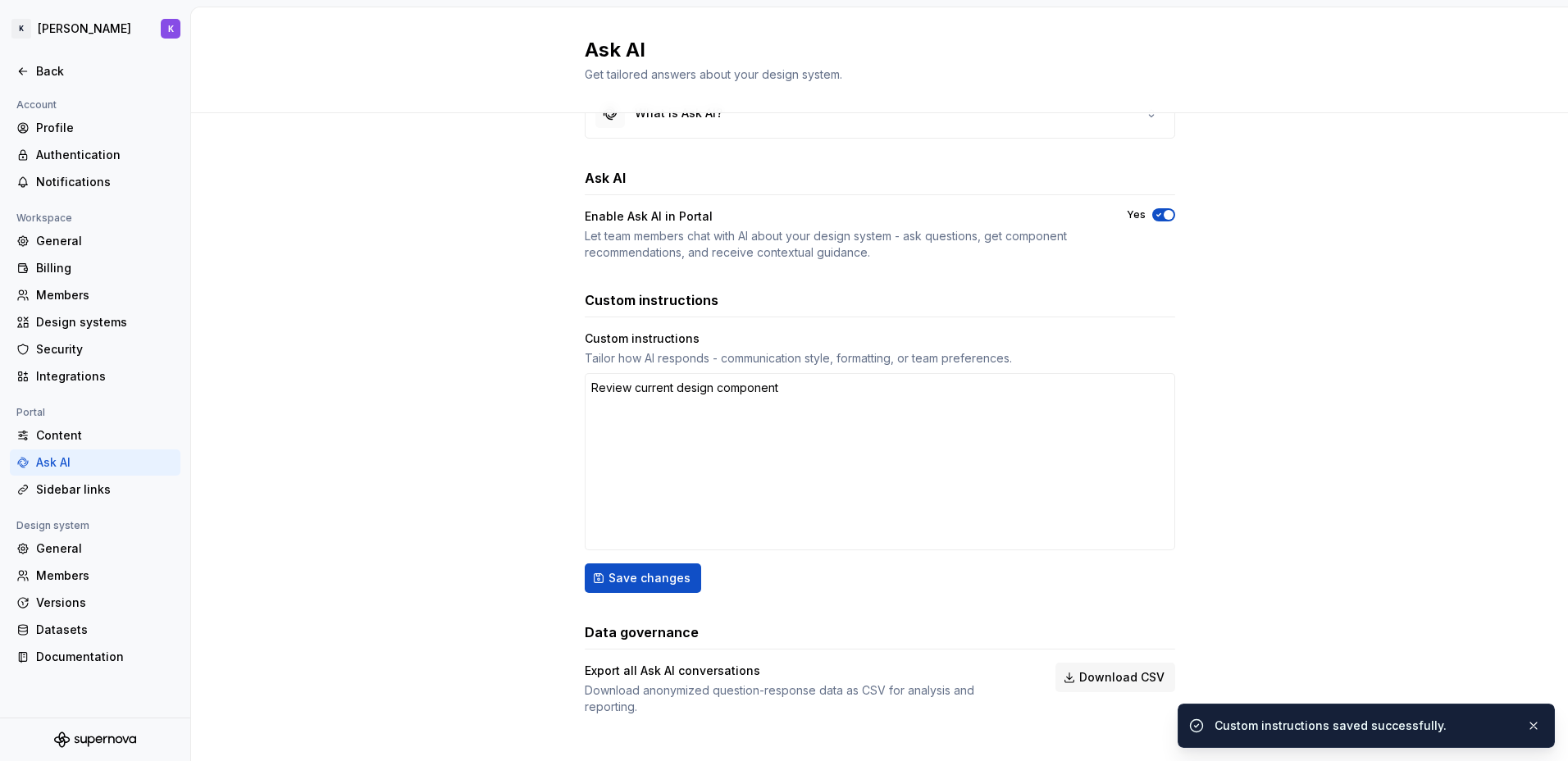
click at [687, 358] on div "Tailor how AI responds - communication style, formatting, or team preferences." at bounding box center [880, 358] width 590 height 16
drag, startPoint x: 687, startPoint y: 358, endPoint x: 679, endPoint y: 381, distance: 24.4
click at [679, 381] on textarea "Review current design component" at bounding box center [880, 461] width 590 height 177
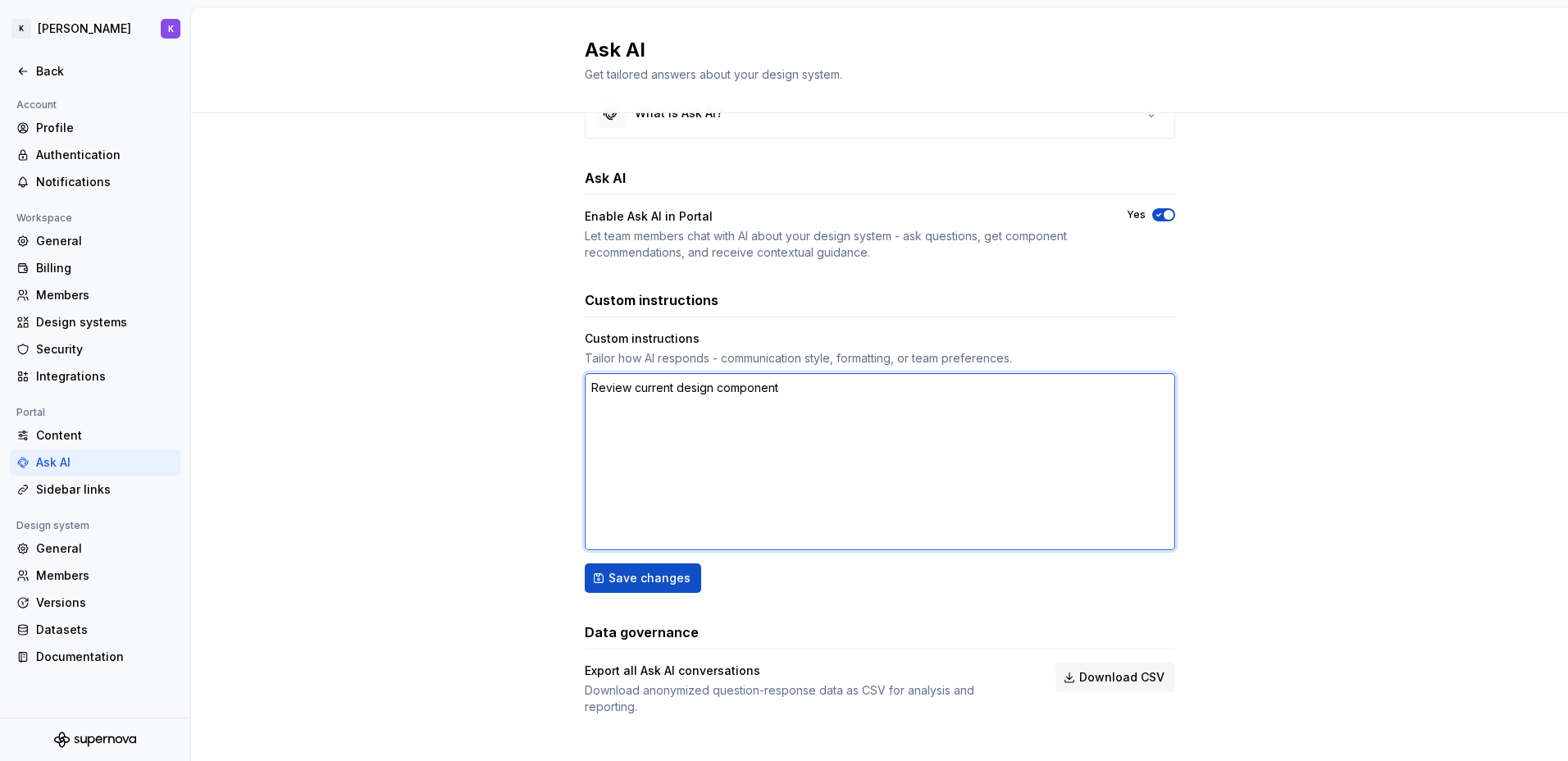
scroll to position [0, 0]
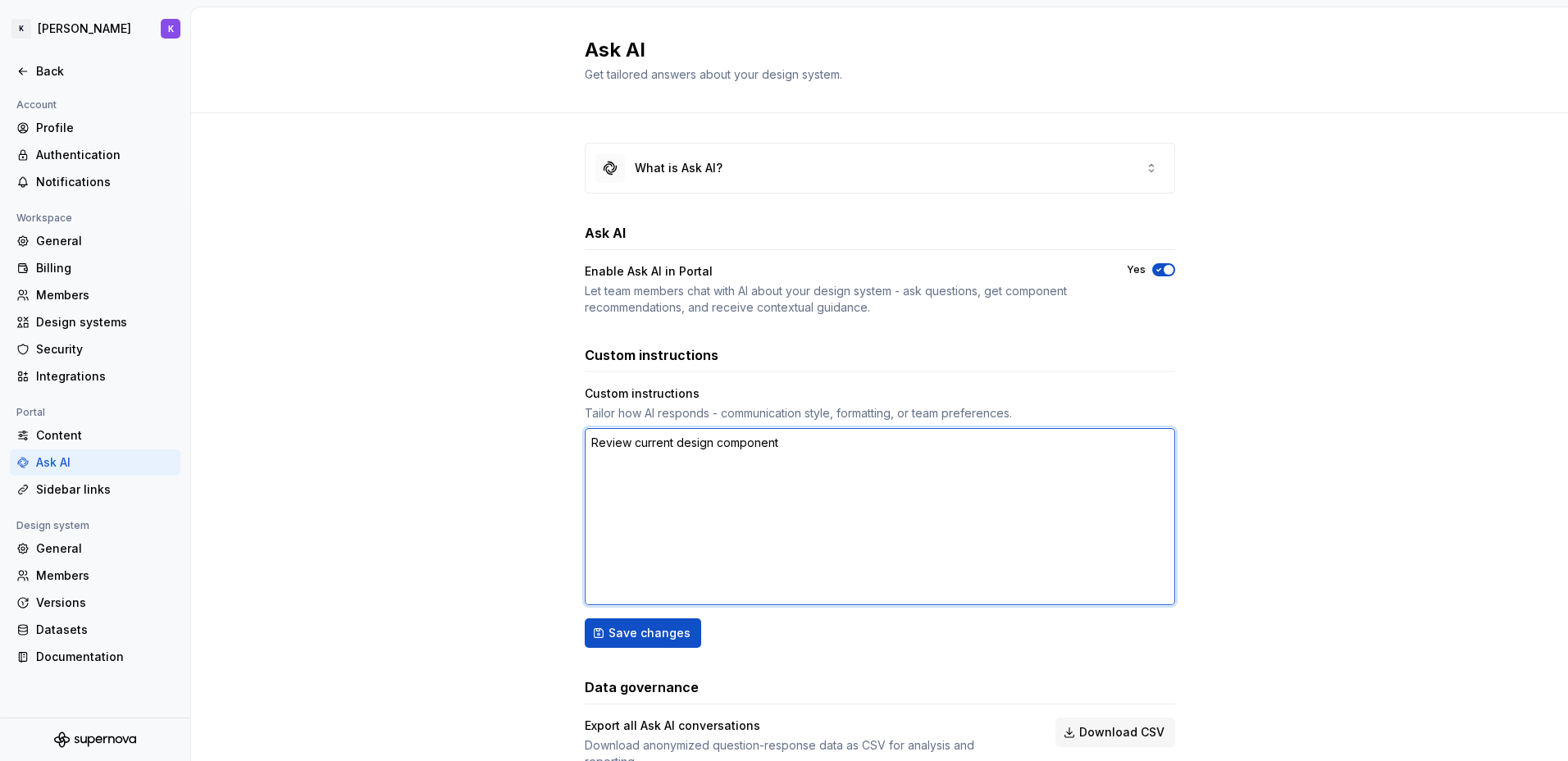
click at [771, 454] on textarea "Review current design component" at bounding box center [880, 516] width 590 height 177
type textarea "*"
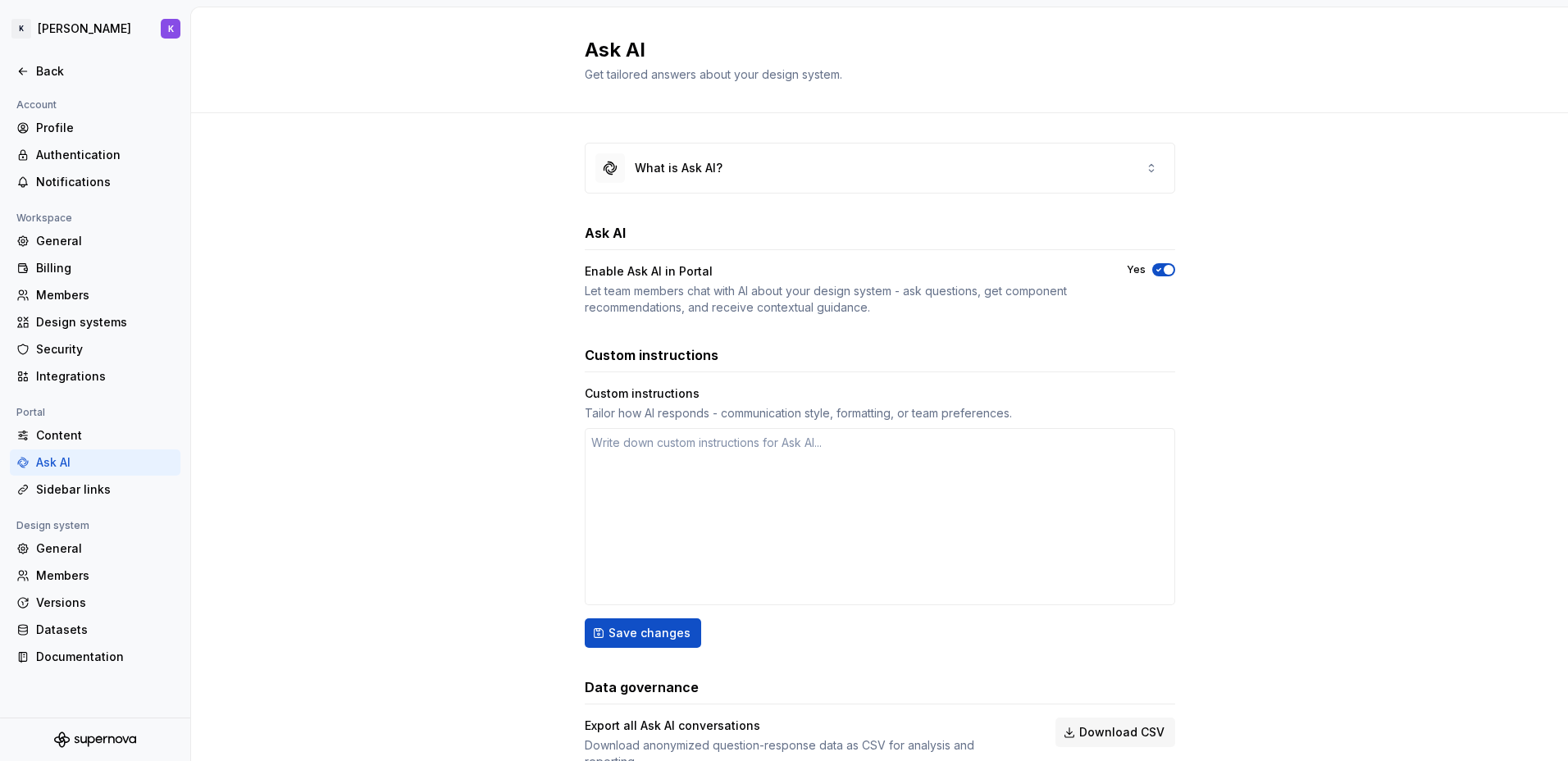
click at [649, 655] on div "What is Ask AI? Ask AI Enable Ask AI in Portal Let team members chat with AI ab…" at bounding box center [880, 456] width 590 height 628
click at [651, 646] on button "Save changes" at bounding box center [643, 633] width 116 height 30
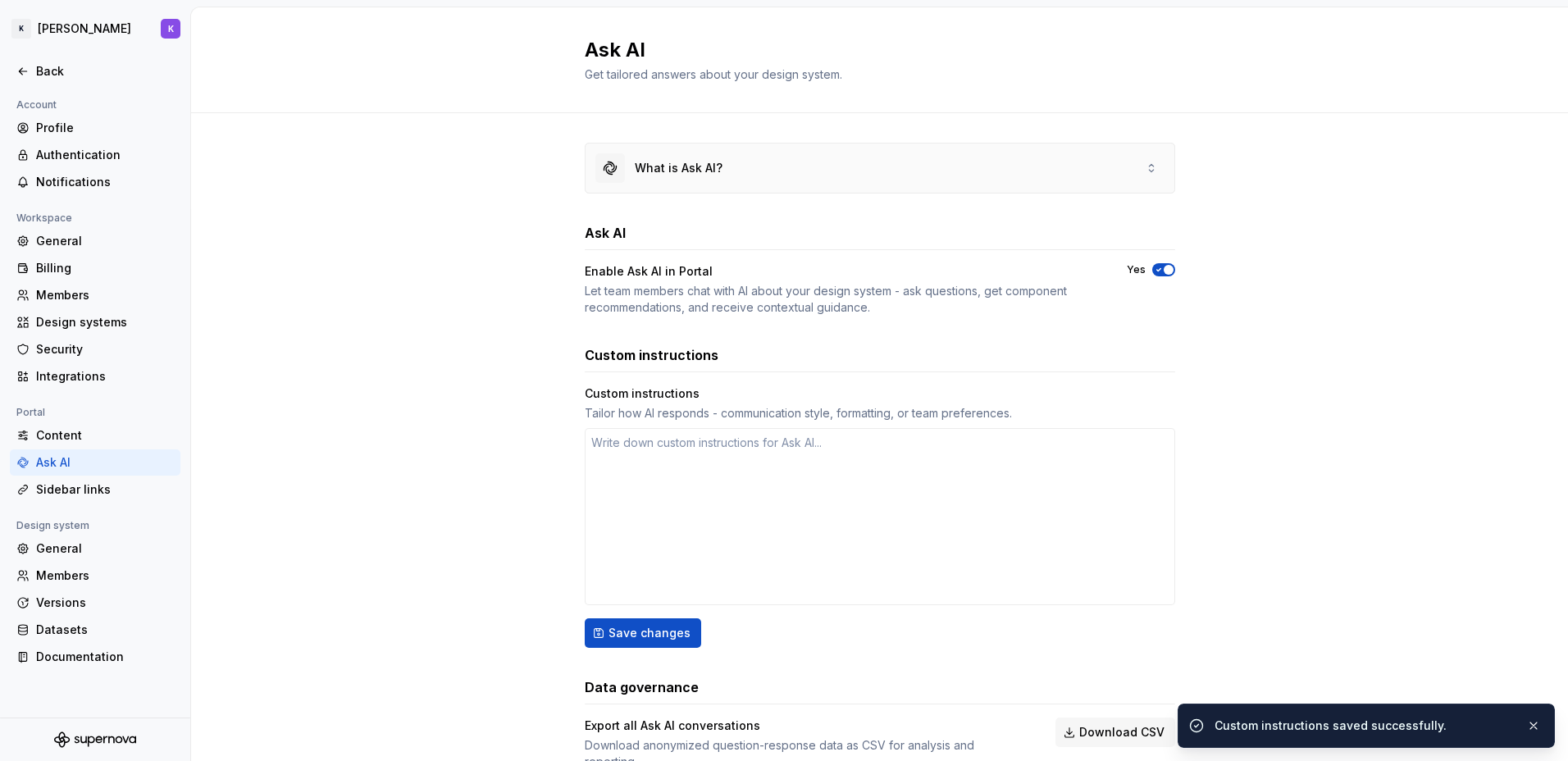
click at [758, 154] on div "What is Ask AI?" at bounding box center [881, 168] width 589 height 50
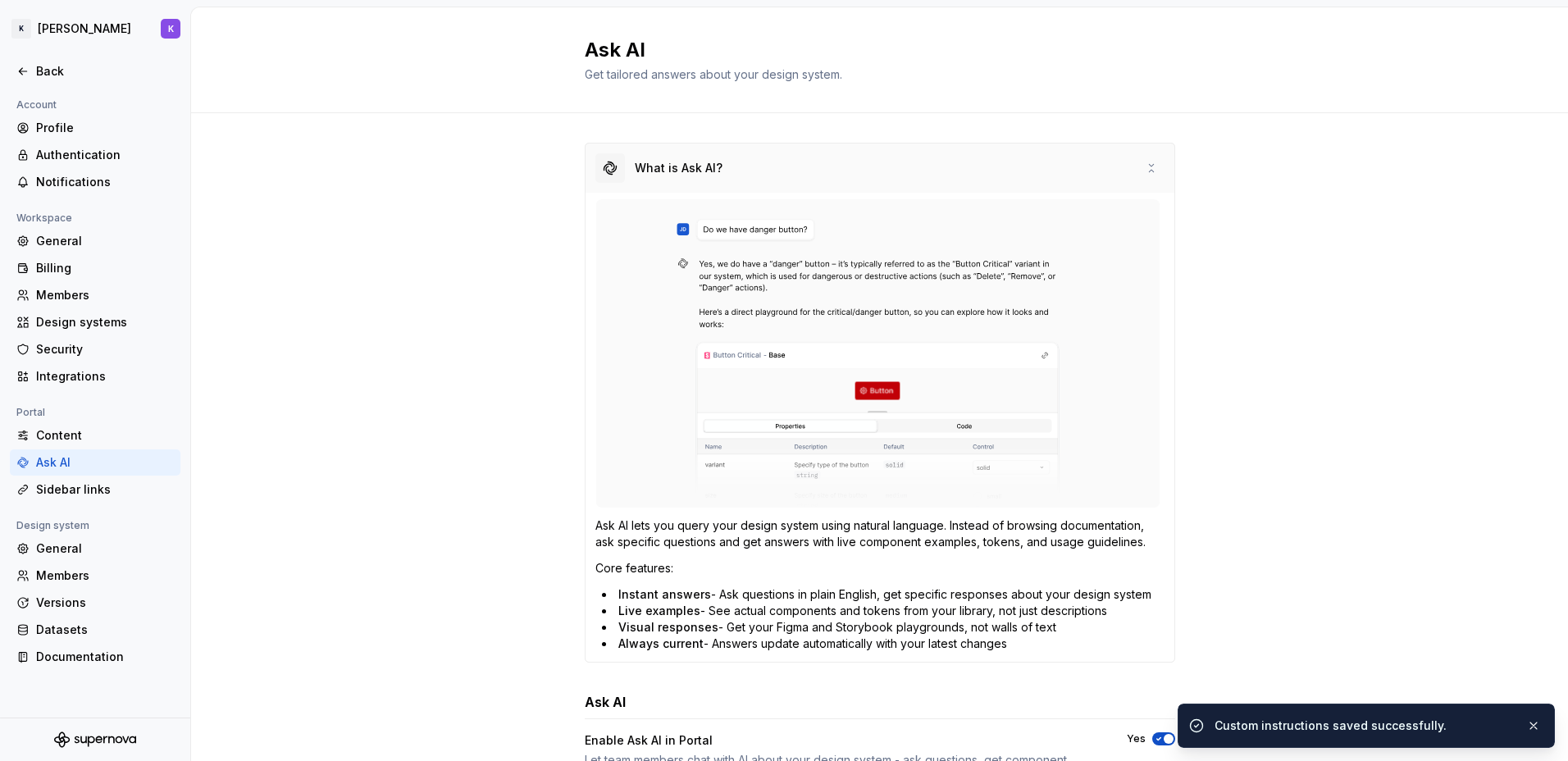
click at [758, 155] on div "What is Ask AI?" at bounding box center [881, 168] width 589 height 50
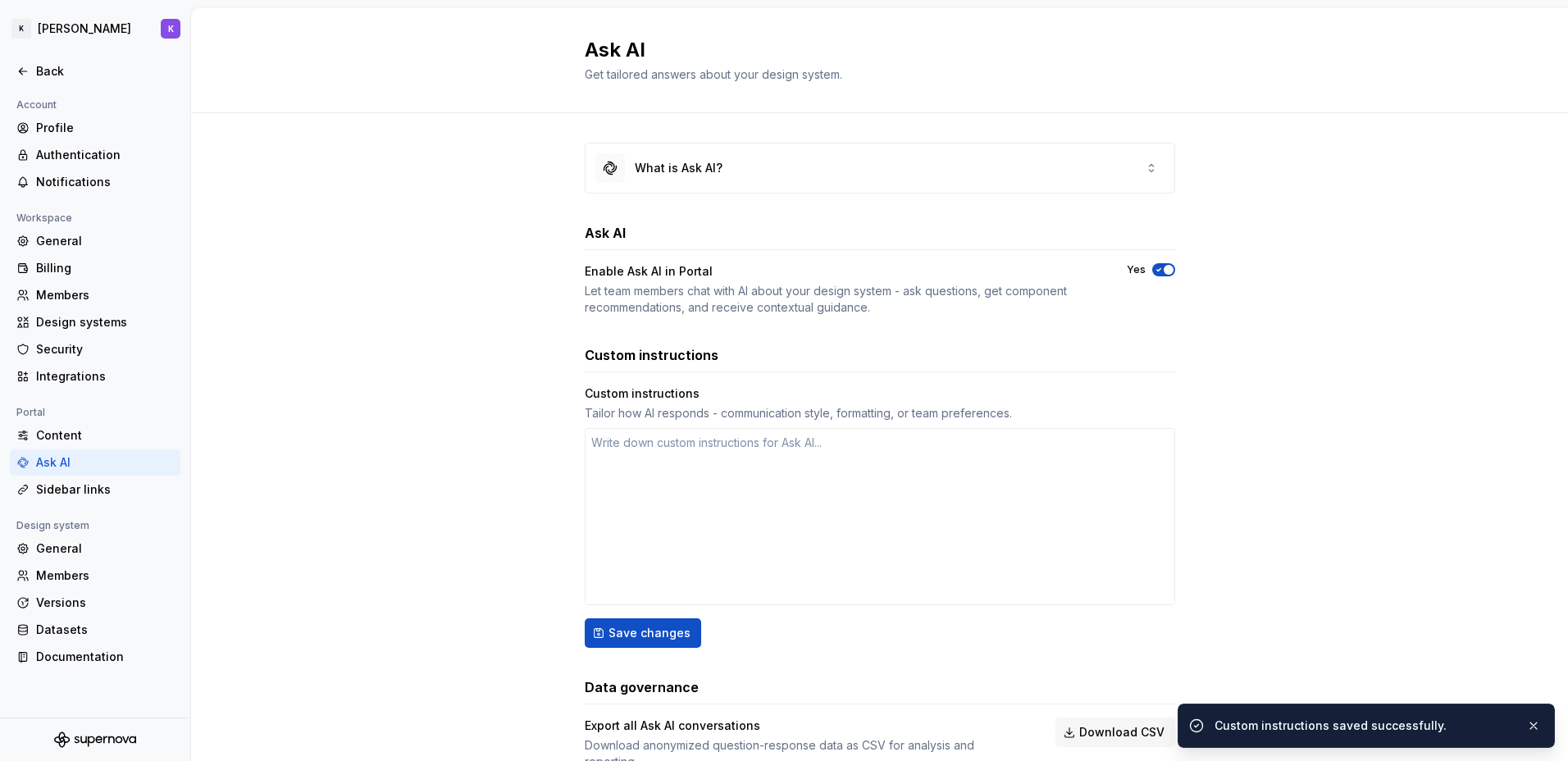
click at [672, 262] on div "Ask AI Enable Ask AI in Portal Let team members chat with AI about your design …" at bounding box center [880, 269] width 590 height 93
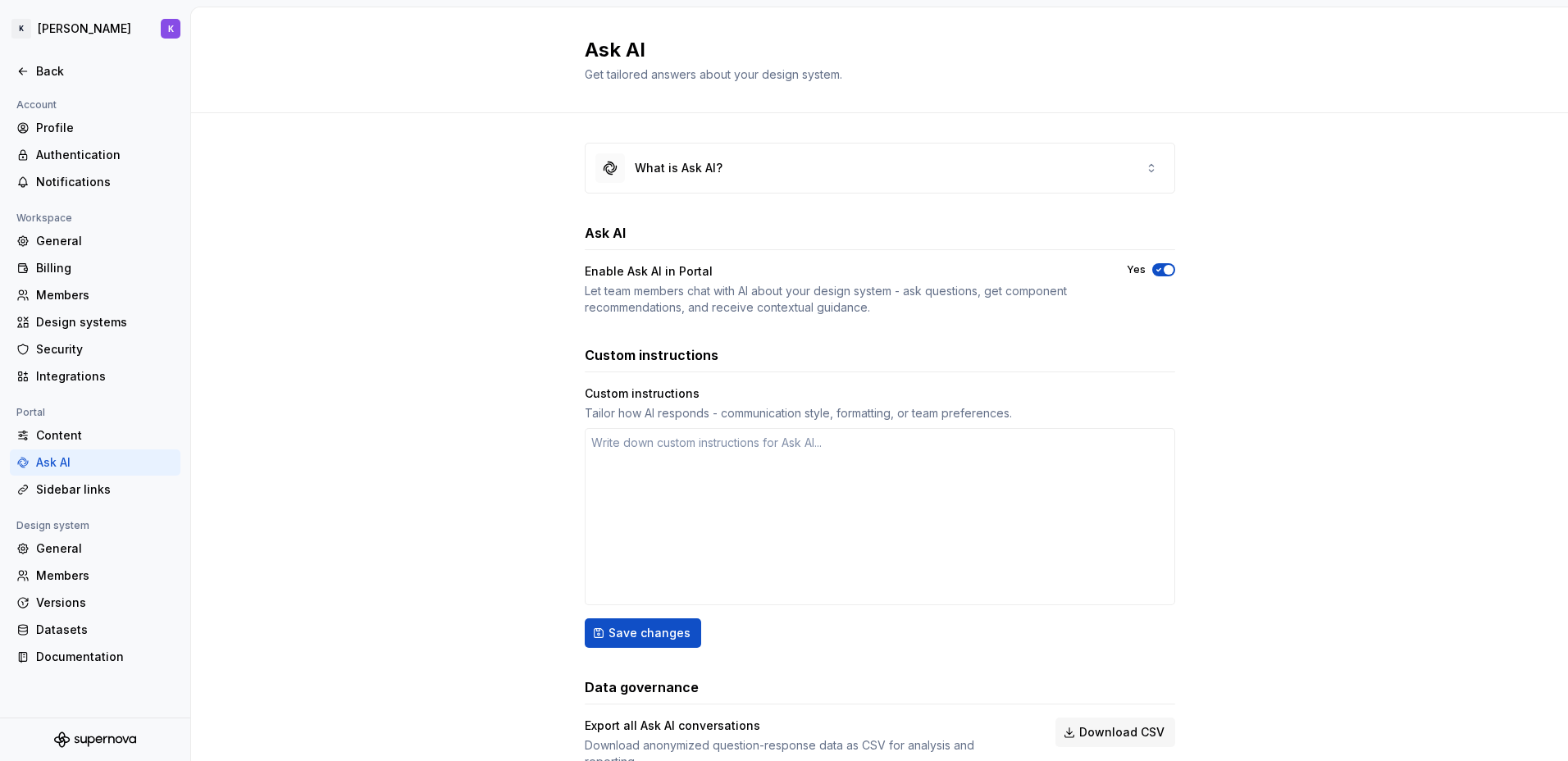
type textarea "*"
click at [108, 76] on div "Back" at bounding box center [104, 71] width 137 height 16
